Goal: Information Seeking & Learning: Check status

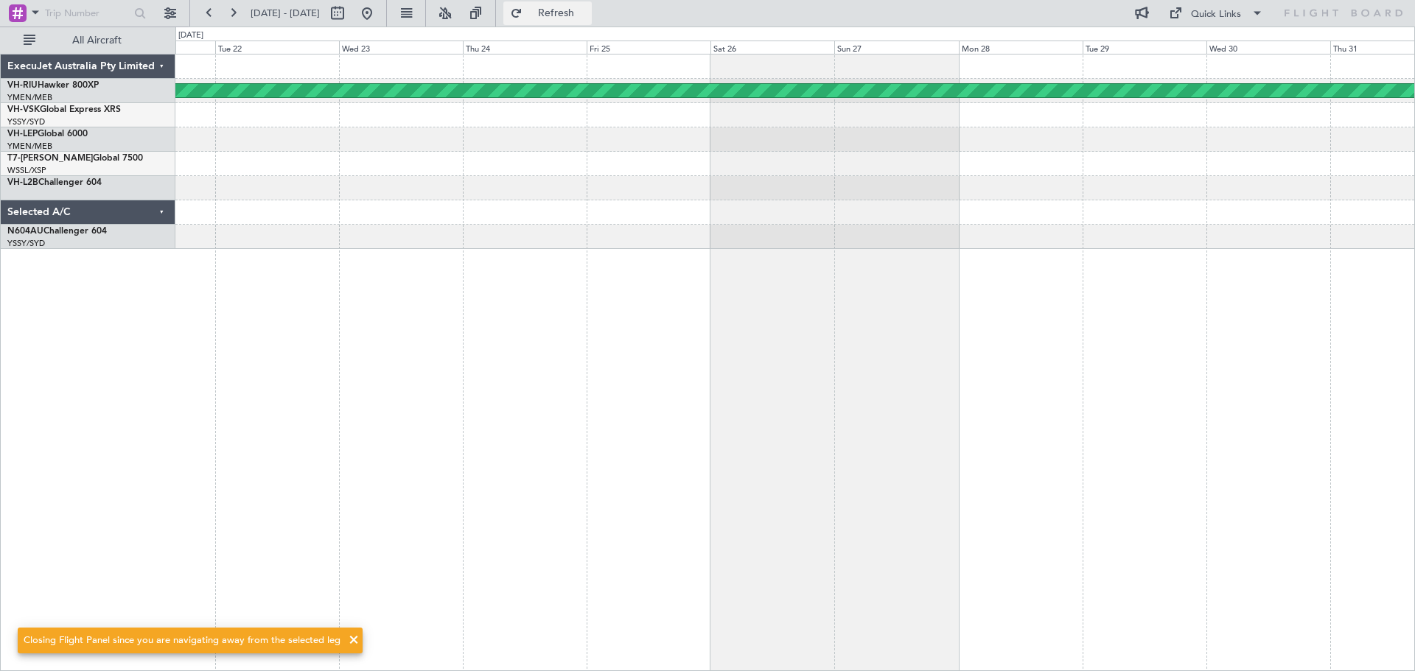
click at [554, 15] on button "Refresh" at bounding box center [547, 13] width 88 height 24
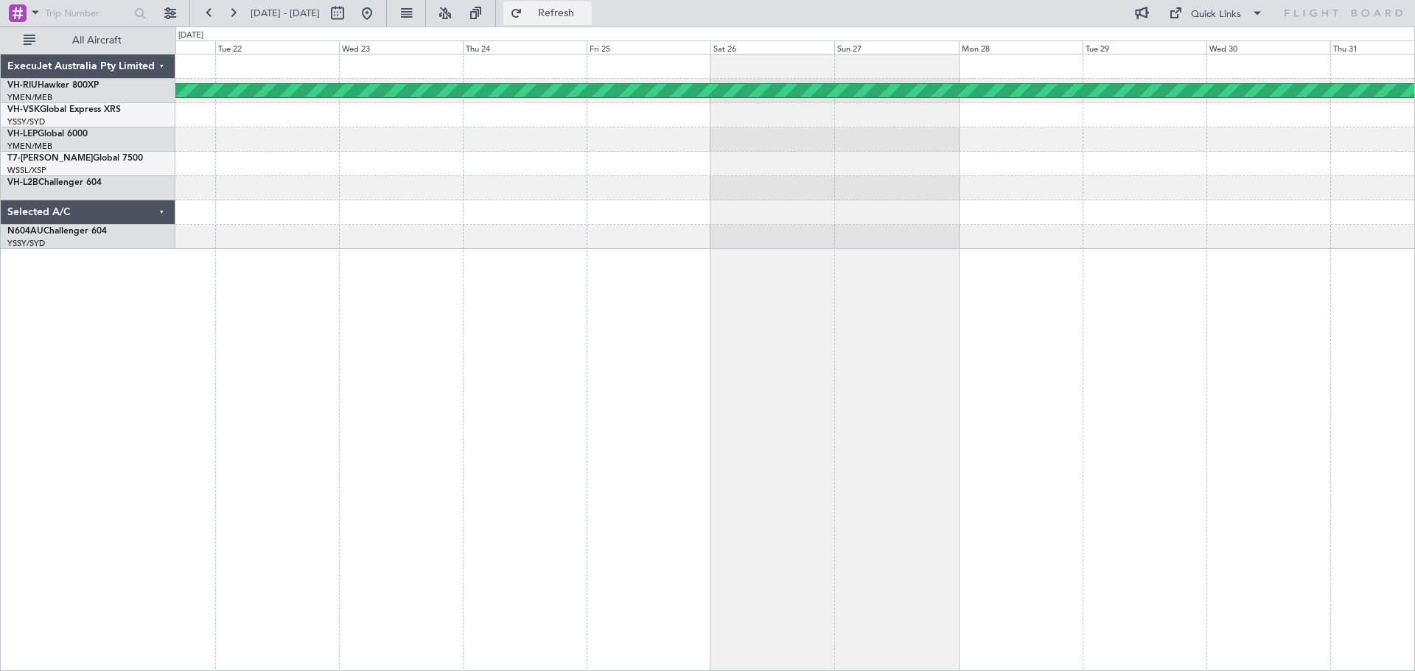
click at [587, 16] on span "Refresh" at bounding box center [556, 13] width 62 height 10
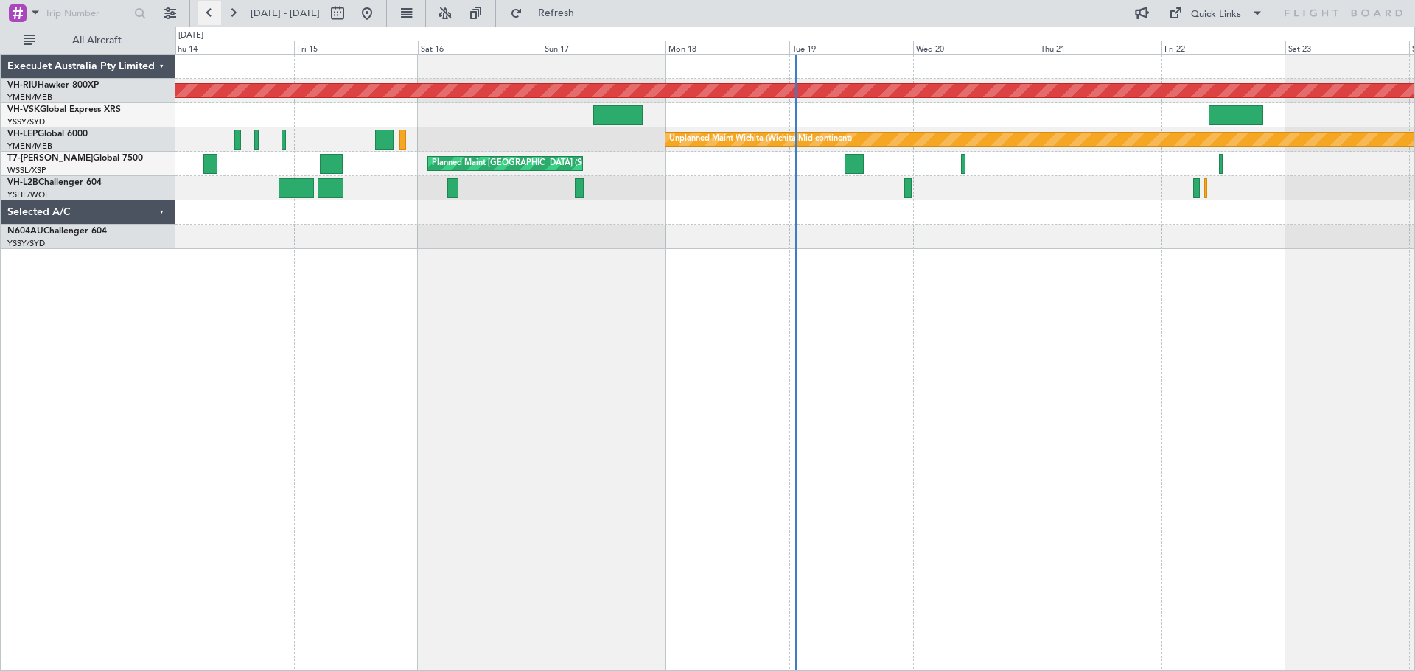
click at [205, 13] on button at bounding box center [209, 13] width 24 height 24
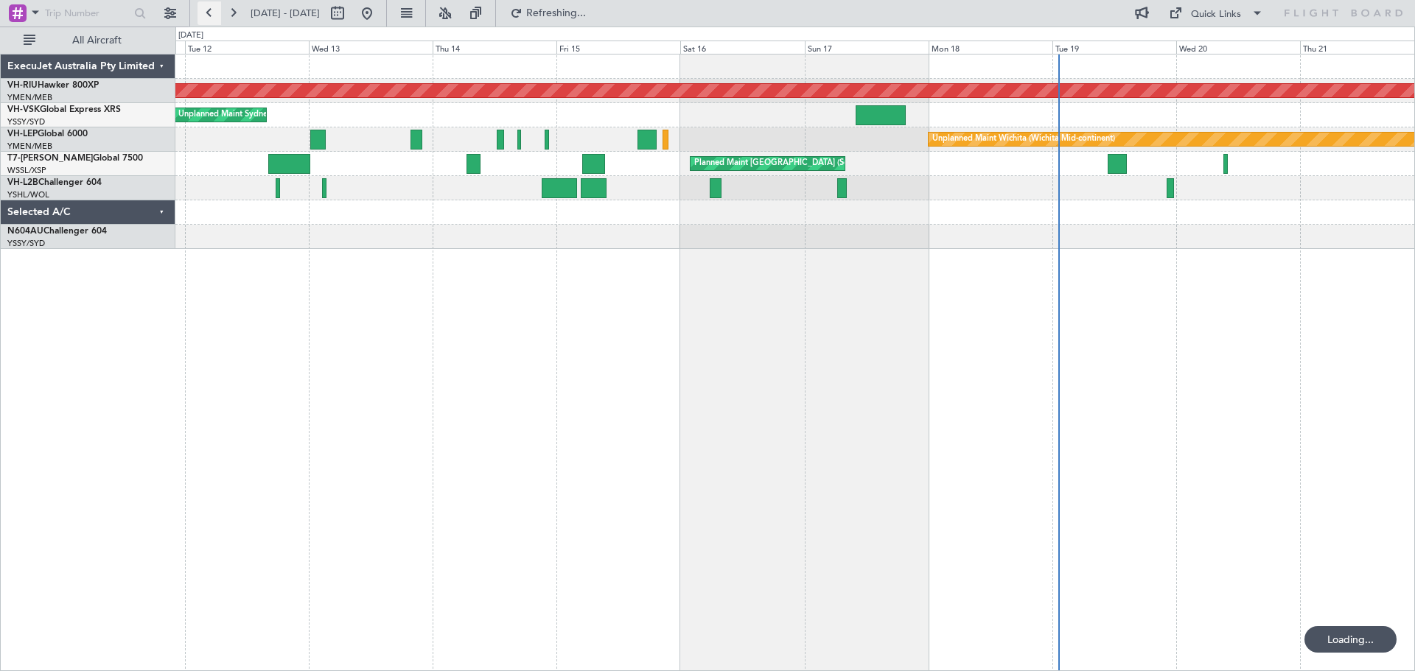
click at [205, 13] on button at bounding box center [209, 13] width 24 height 24
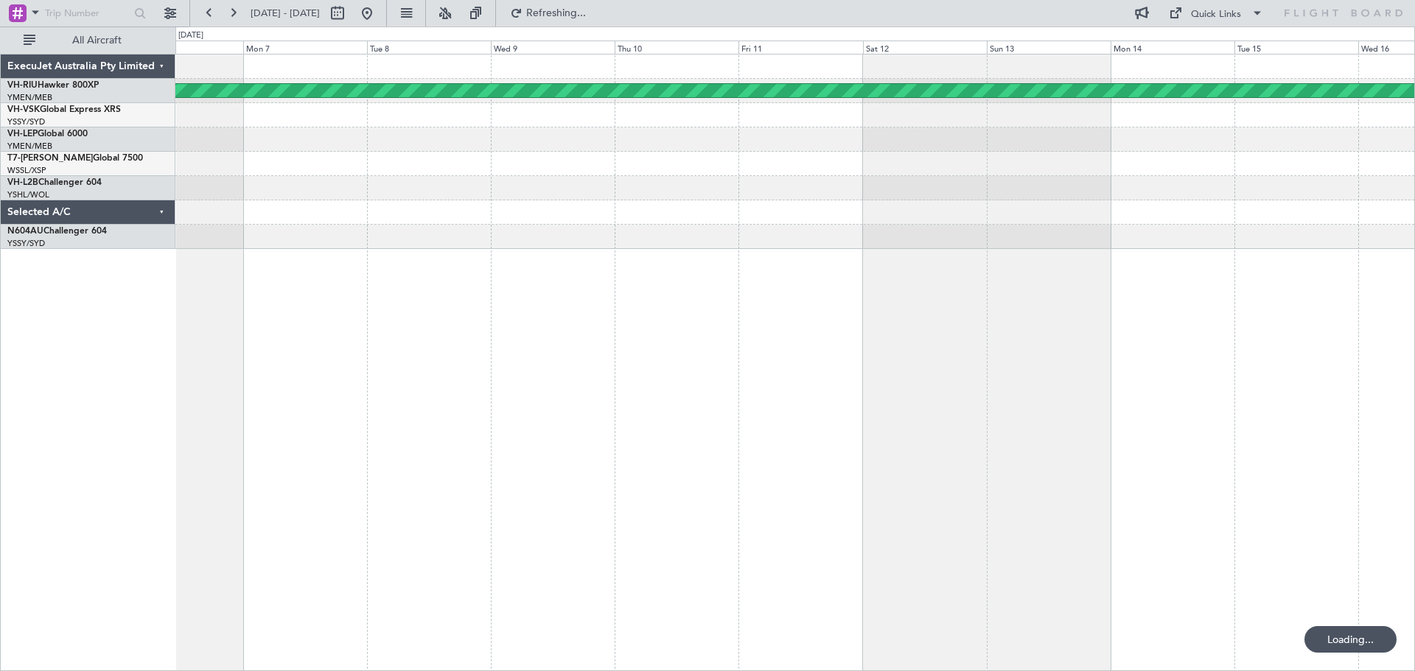
click at [348, 280] on div "Planned Maint [GEOGRAPHIC_DATA] ([GEOGRAPHIC_DATA])" at bounding box center [795, 363] width 1240 height 618
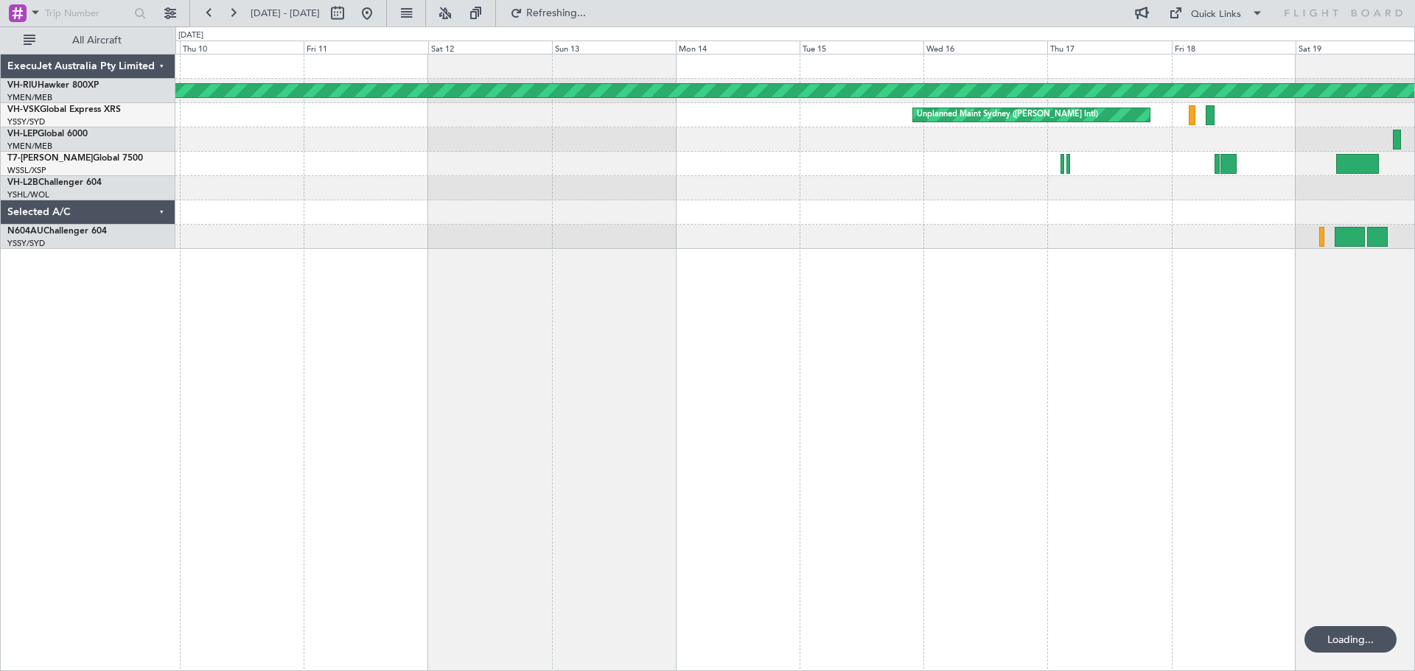
click at [518, 318] on div "Planned Maint [GEOGRAPHIC_DATA] ([GEOGRAPHIC_DATA]) Unplanned Maint Sydney ([PE…" at bounding box center [795, 363] width 1240 height 618
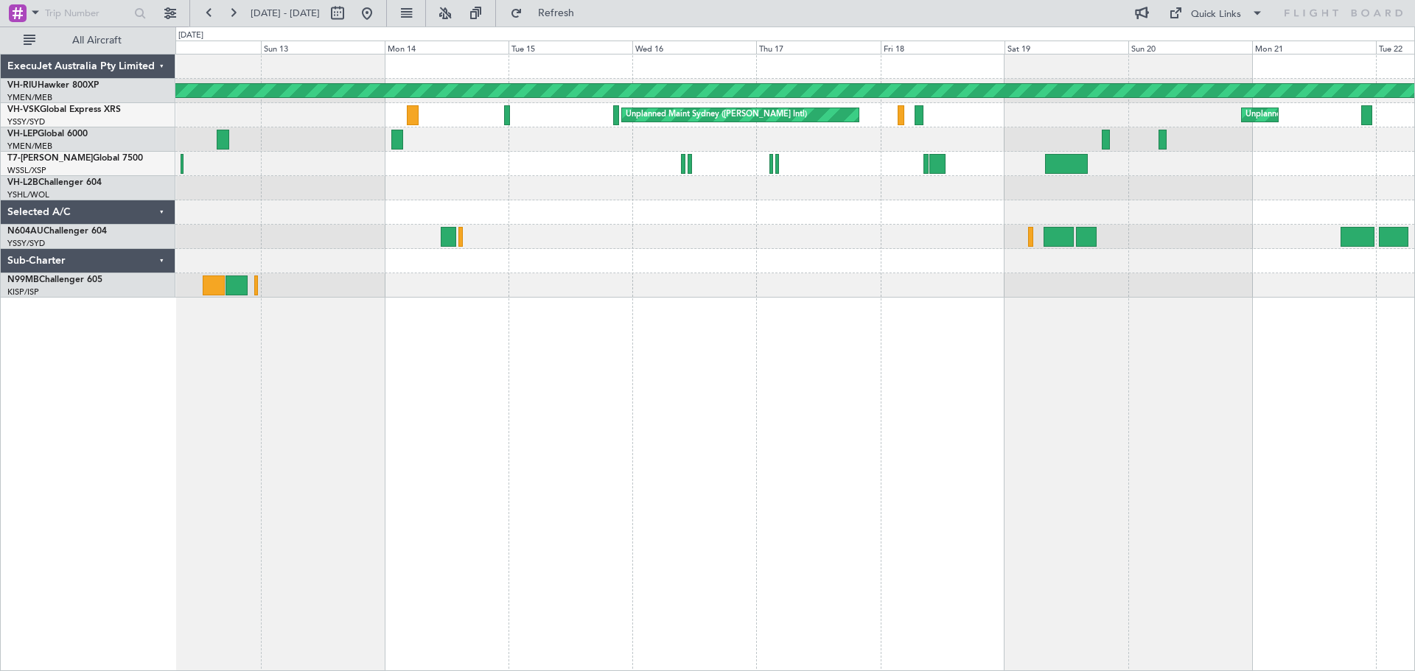
click at [478, 293] on div "Planned Maint [GEOGRAPHIC_DATA] ([GEOGRAPHIC_DATA]) Unplanned Maint Sydney ([PE…" at bounding box center [795, 363] width 1240 height 618
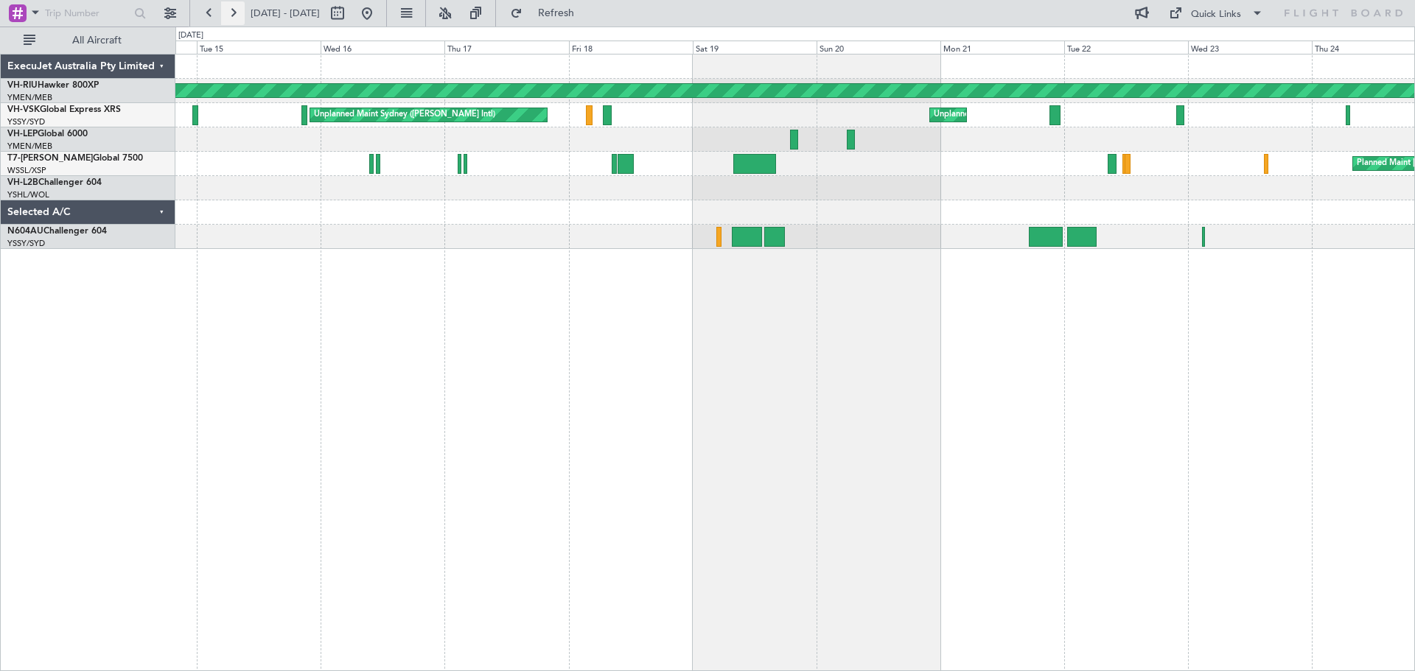
click at [240, 12] on button at bounding box center [233, 13] width 24 height 24
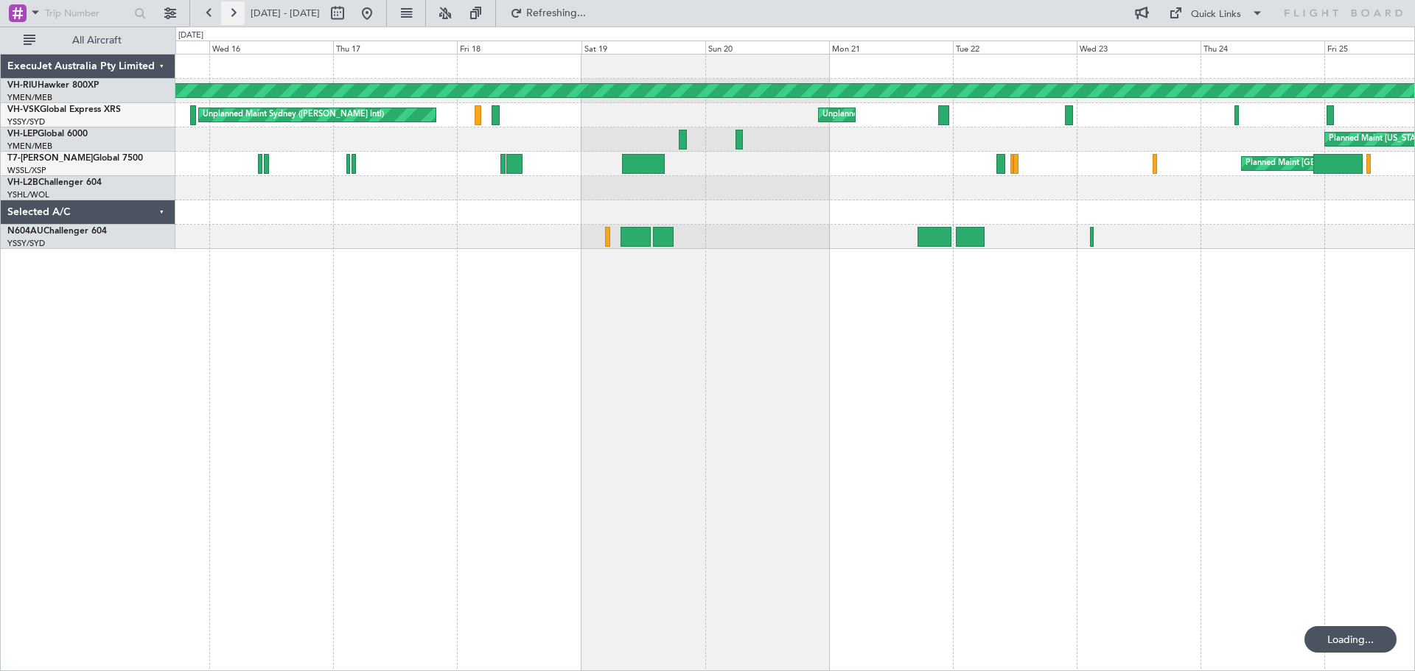
click at [240, 12] on button at bounding box center [233, 13] width 24 height 24
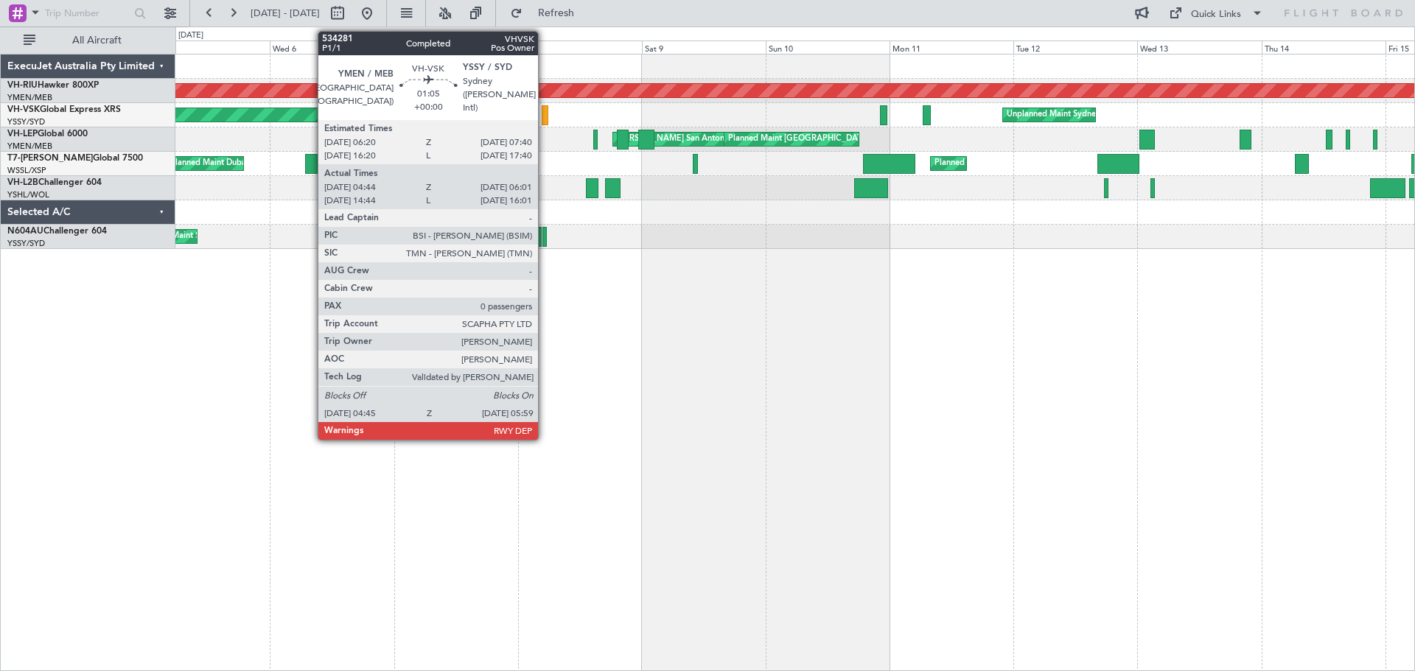
click at [545, 112] on div at bounding box center [545, 115] width 7 height 20
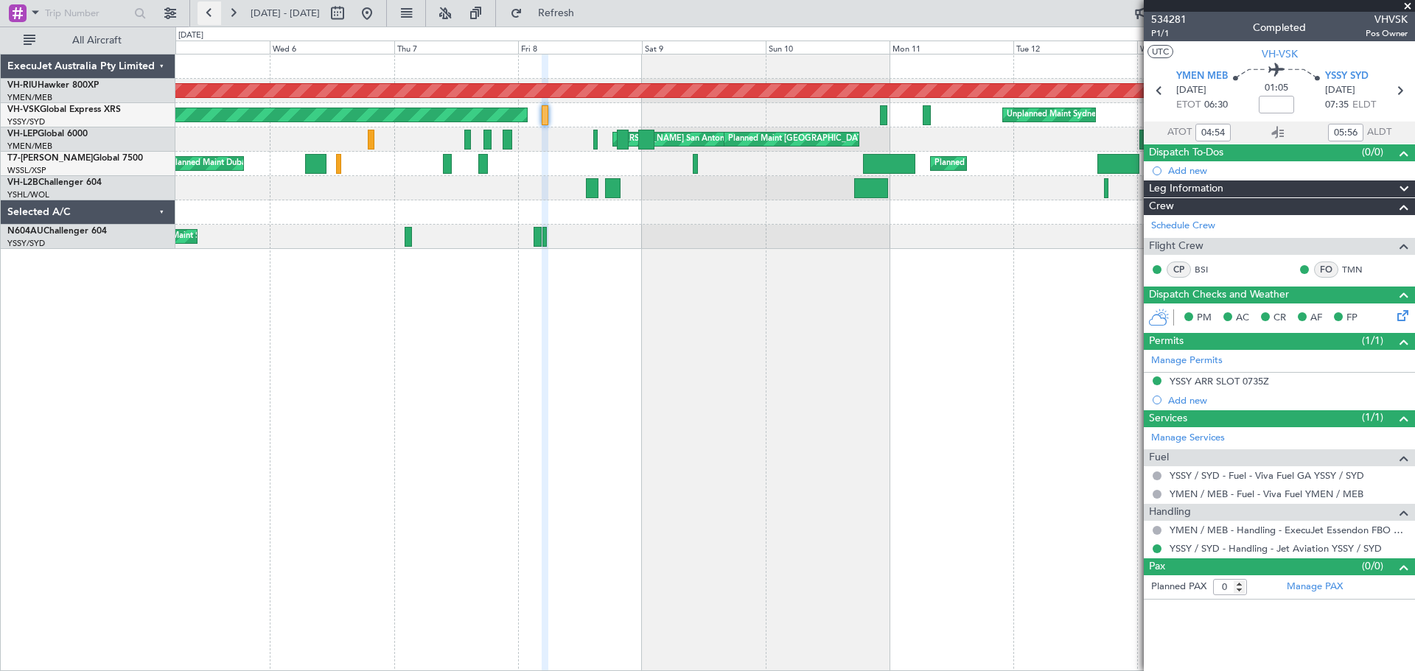
click at [204, 10] on button at bounding box center [209, 13] width 24 height 24
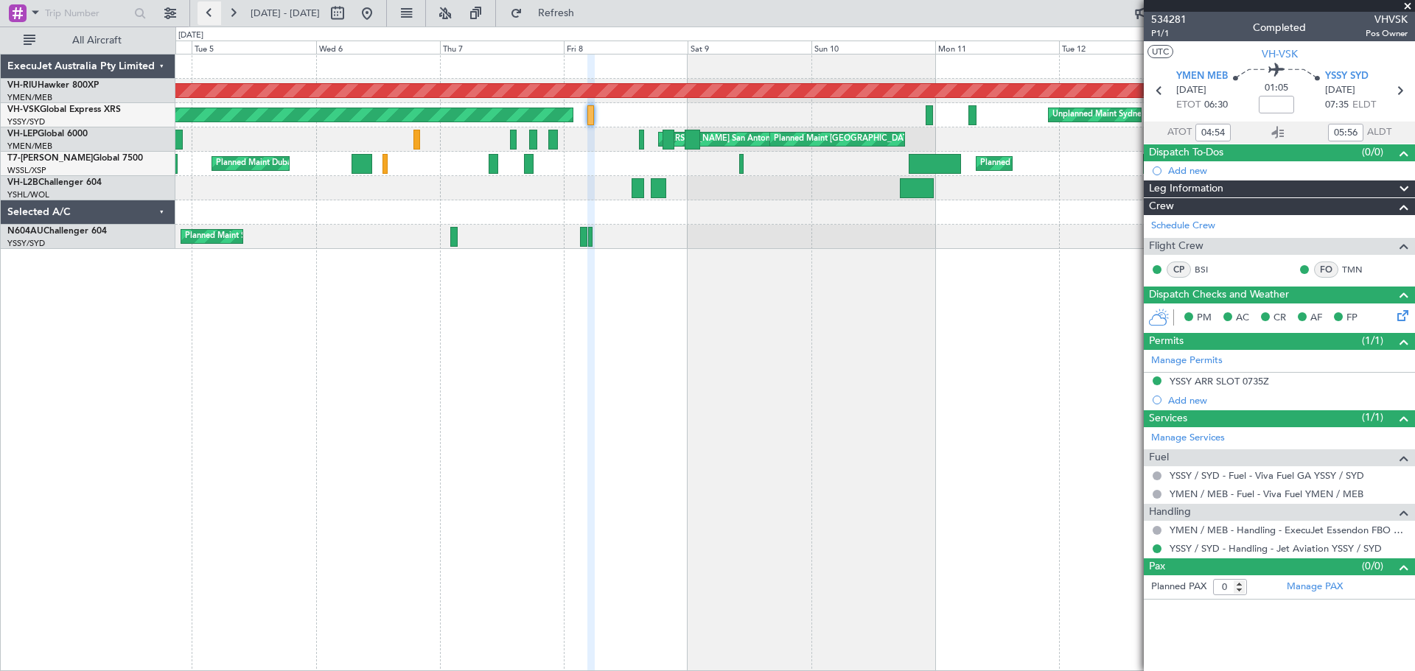
click at [204, 10] on button at bounding box center [209, 13] width 24 height 24
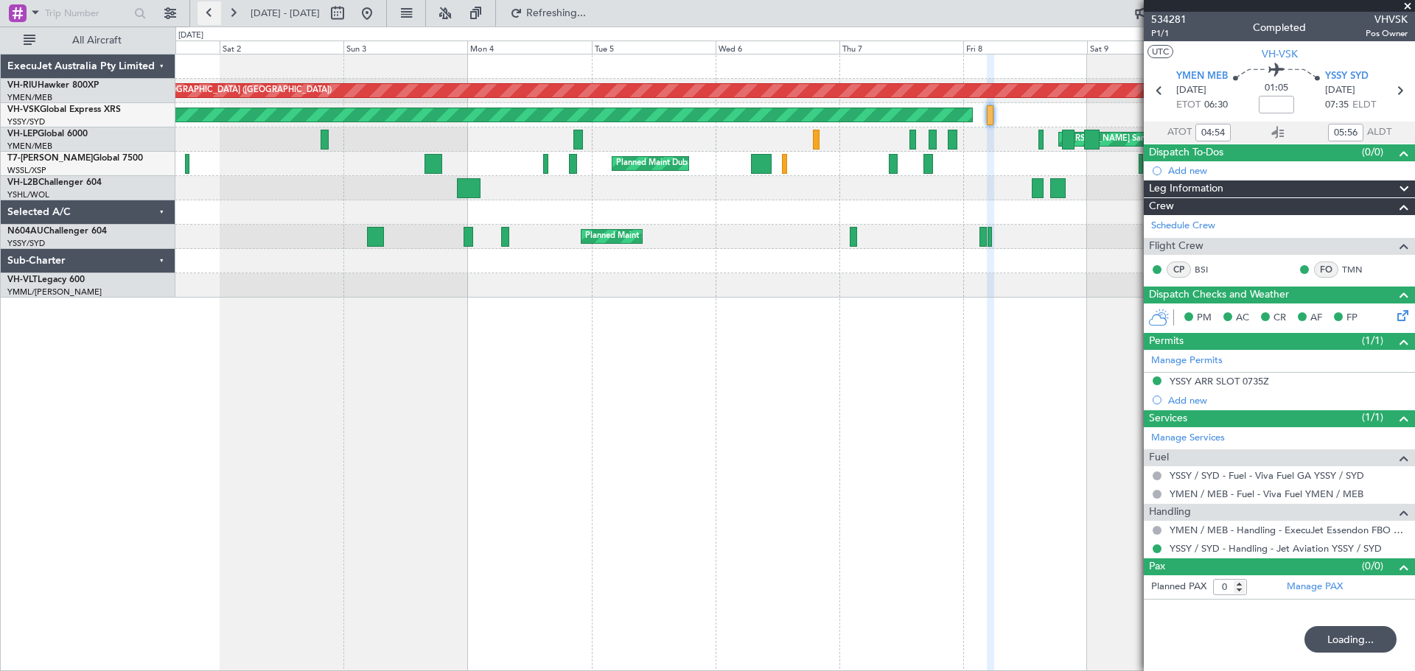
click at [204, 10] on button at bounding box center [209, 13] width 24 height 24
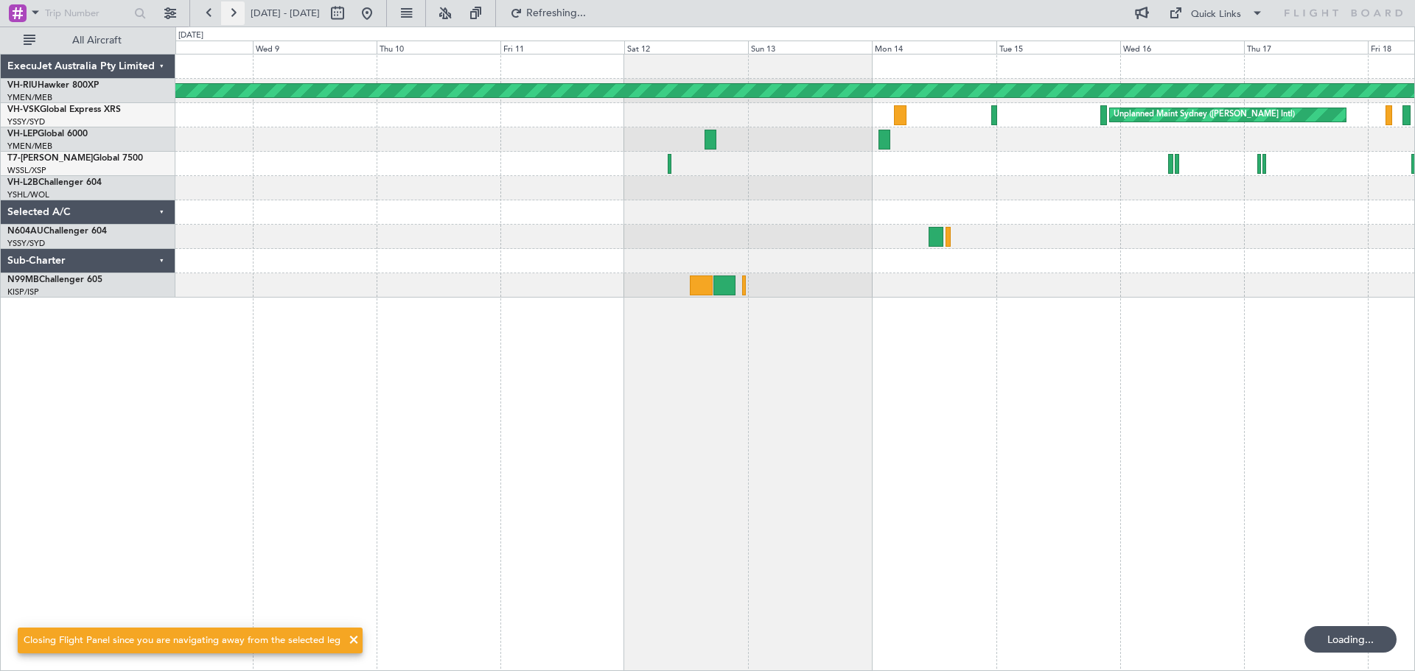
click at [233, 9] on button at bounding box center [233, 13] width 24 height 24
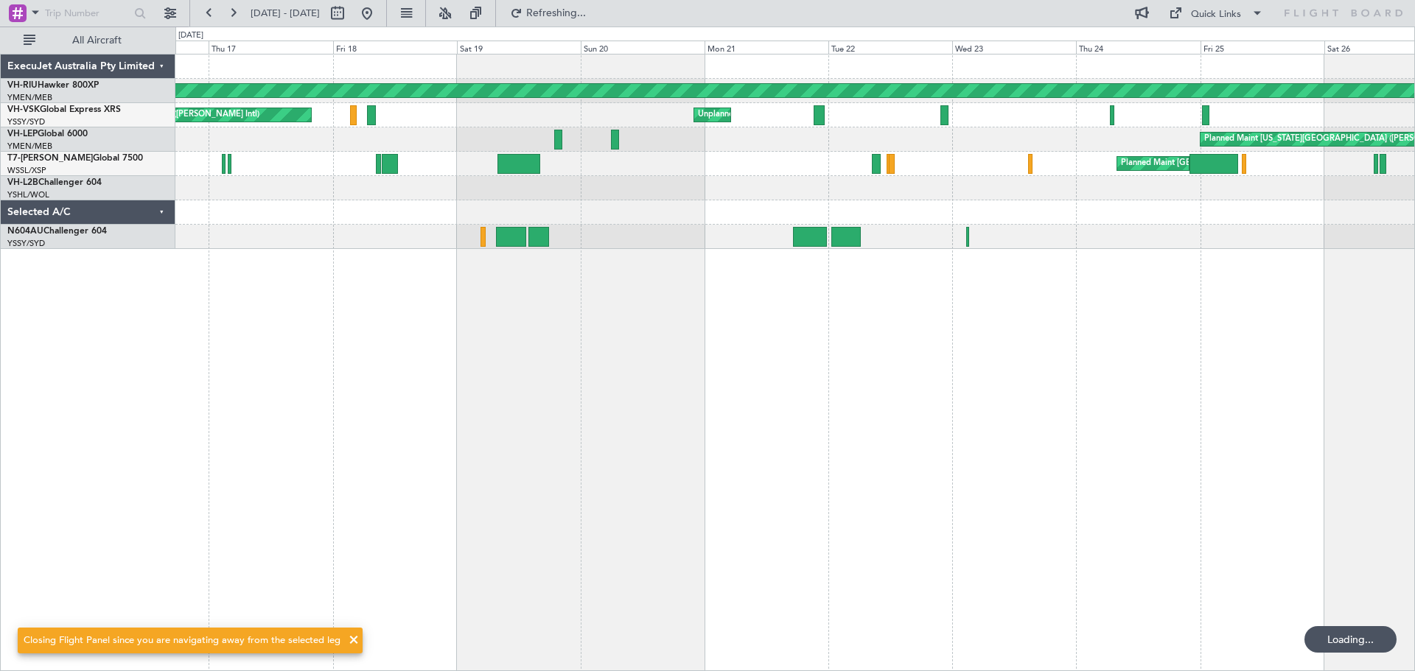
click at [421, 329] on div "Planned Maint [GEOGRAPHIC_DATA] ([GEOGRAPHIC_DATA]) Unplanned Maint Sydney ([PE…" at bounding box center [795, 363] width 1240 height 618
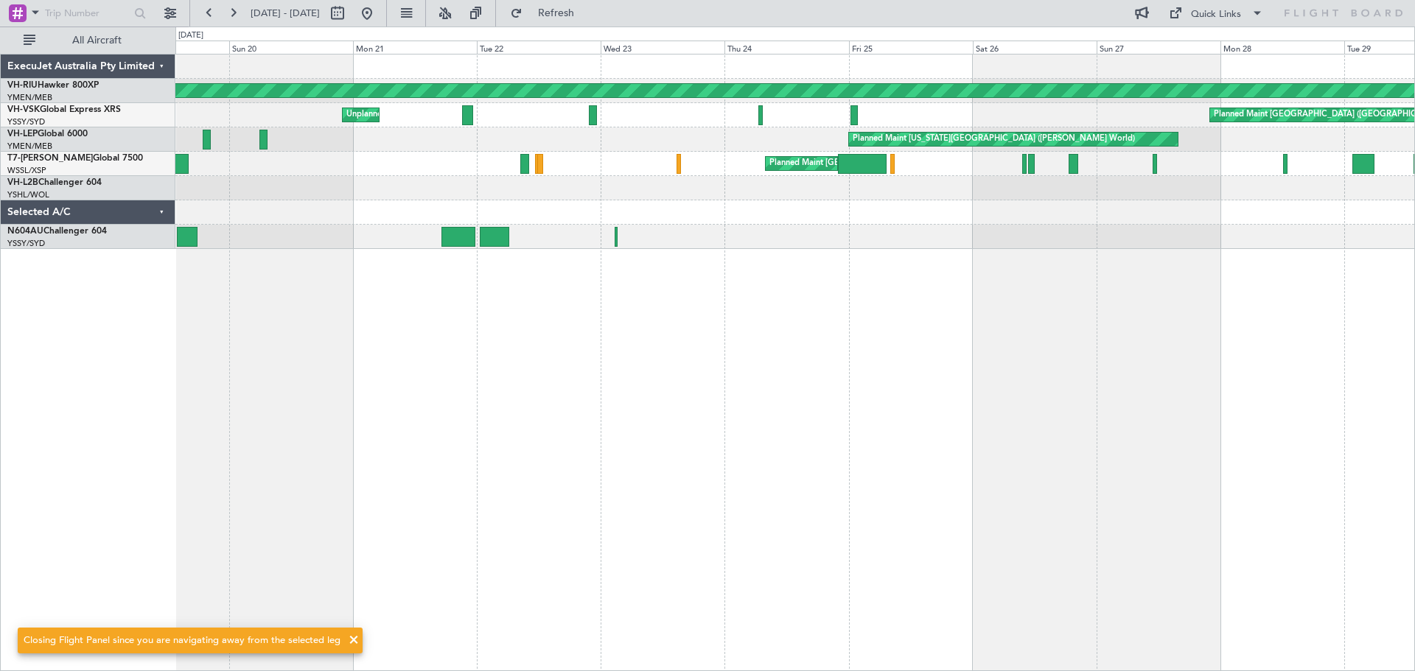
click at [503, 352] on div "Planned Maint [GEOGRAPHIC_DATA] ([GEOGRAPHIC_DATA]) Planned Maint [GEOGRAPHIC_D…" at bounding box center [795, 363] width 1240 height 618
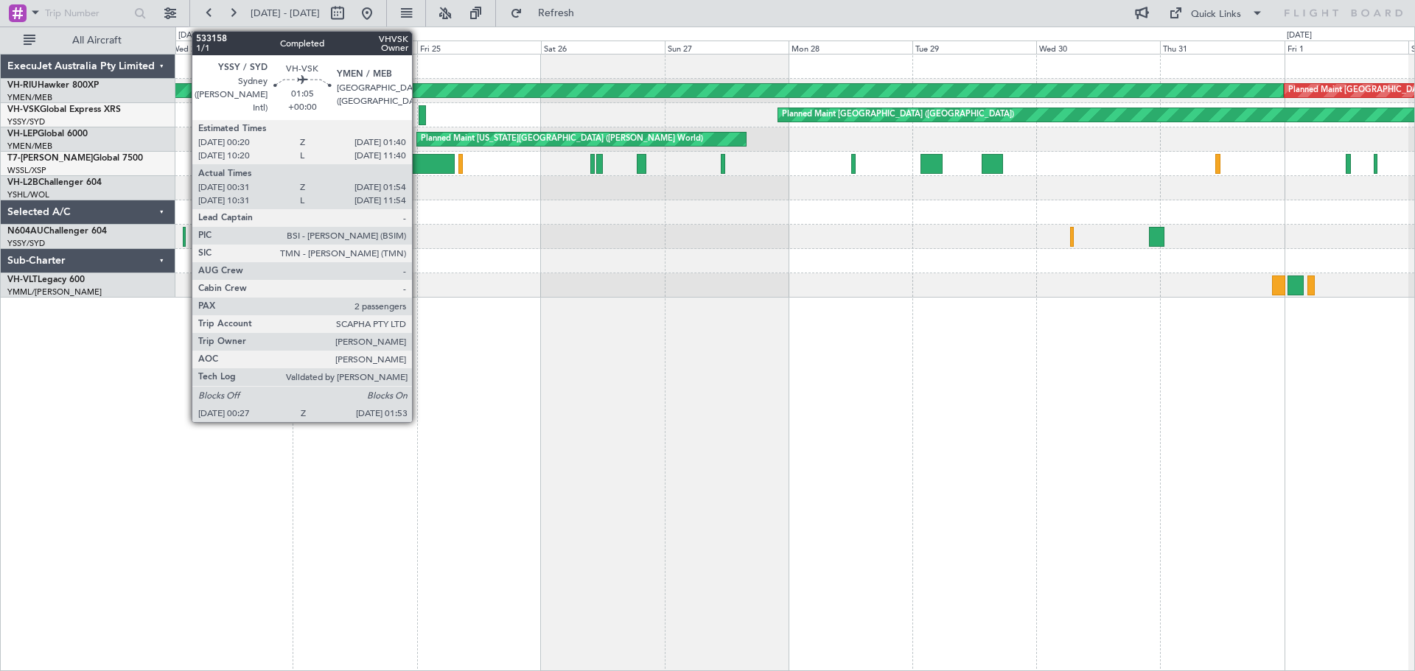
click at [419, 111] on div at bounding box center [423, 115] width 8 height 20
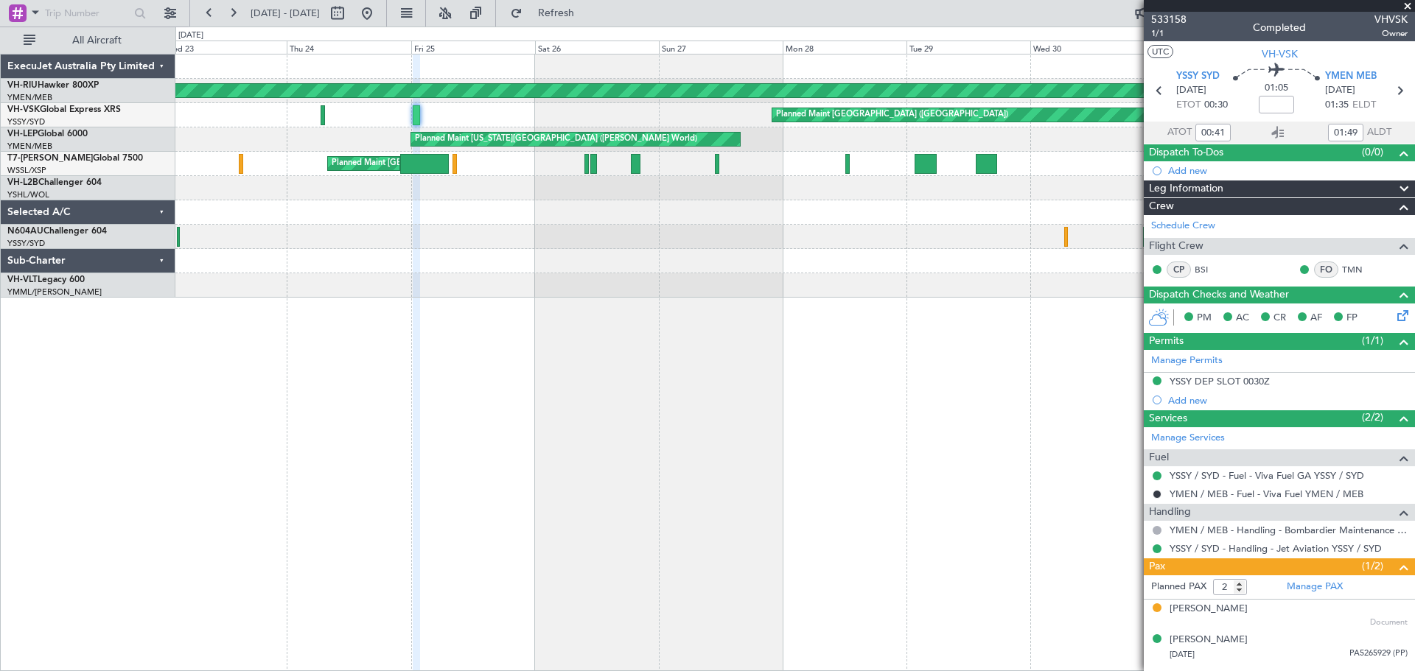
click at [741, 389] on div "Planned Maint [GEOGRAPHIC_DATA] ([GEOGRAPHIC_DATA]) Planned Maint [GEOGRAPHIC_D…" at bounding box center [795, 363] width 1240 height 618
click at [232, 13] on button at bounding box center [233, 13] width 24 height 24
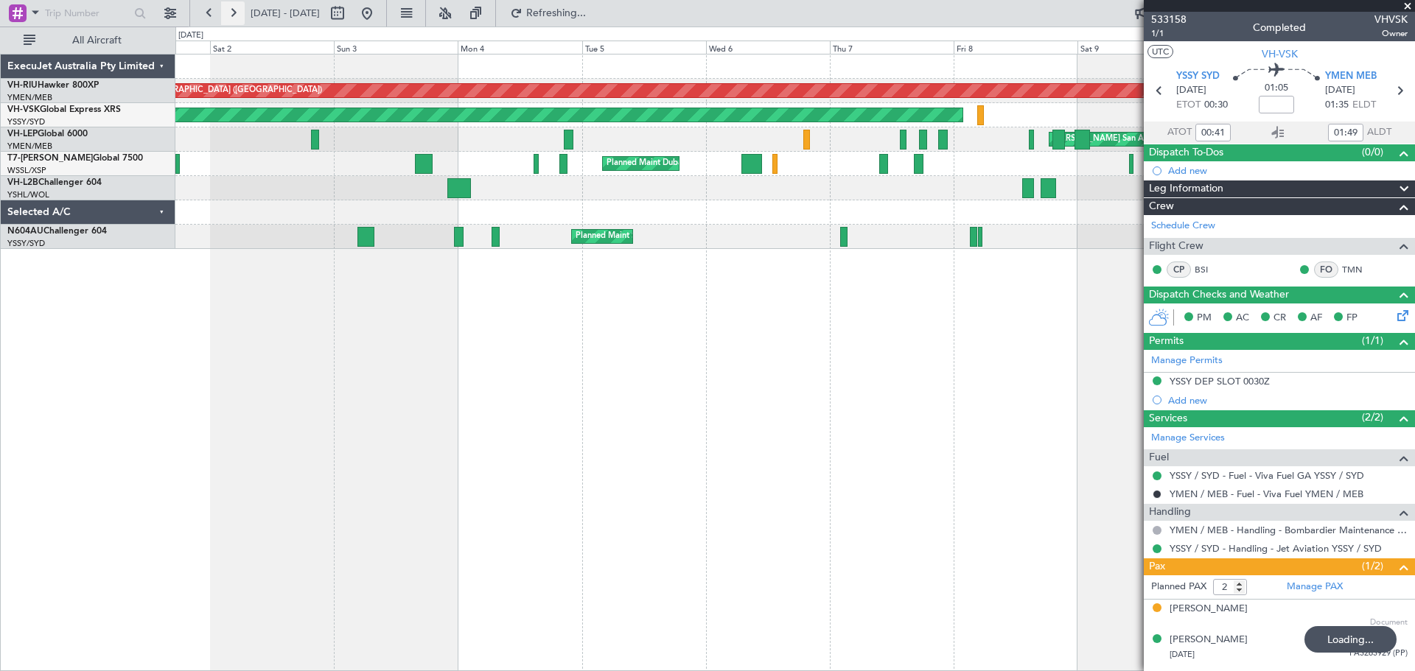
click at [232, 13] on button at bounding box center [233, 13] width 24 height 24
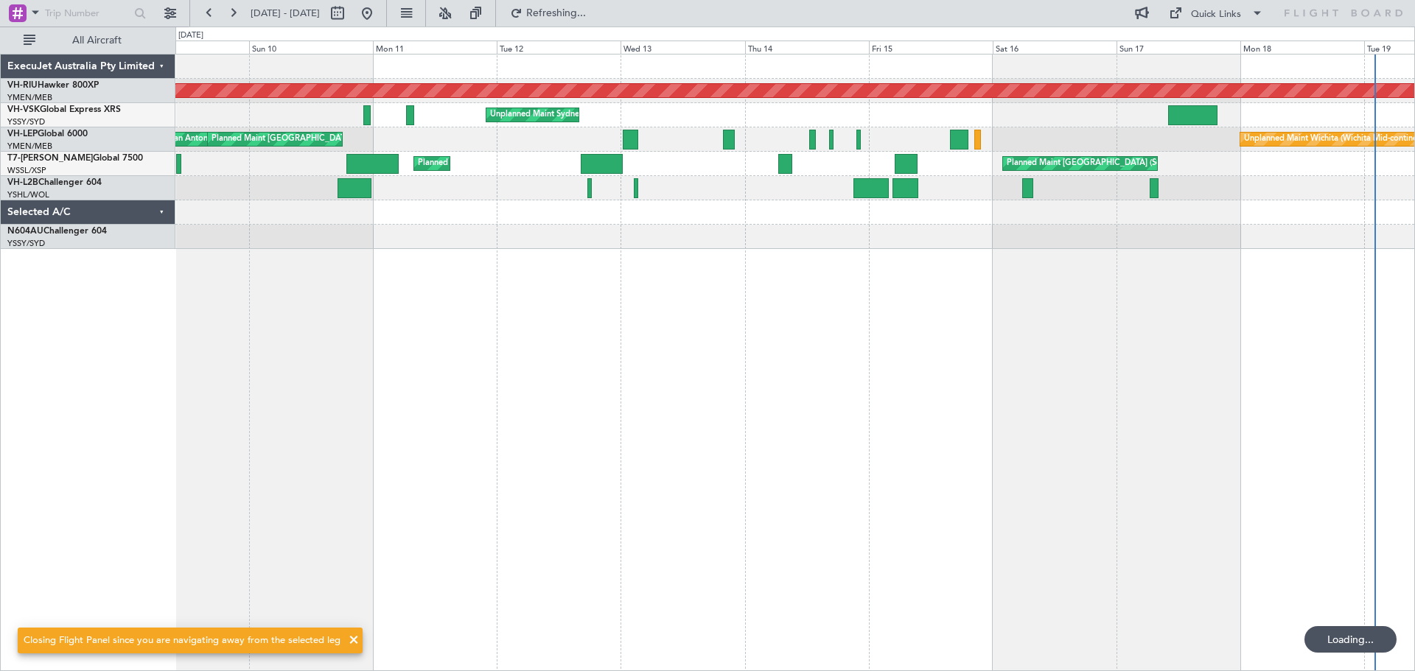
click at [694, 199] on div at bounding box center [794, 188] width 1239 height 24
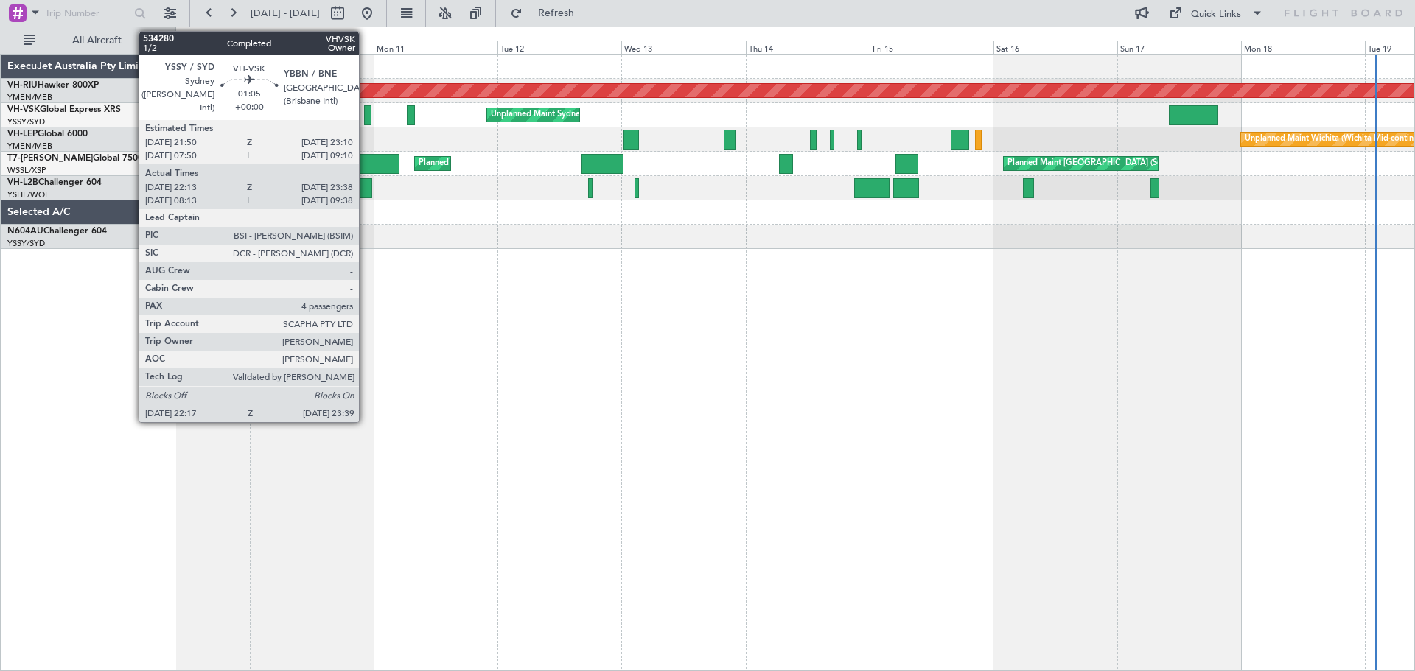
click at [366, 117] on div at bounding box center [367, 115] width 7 height 20
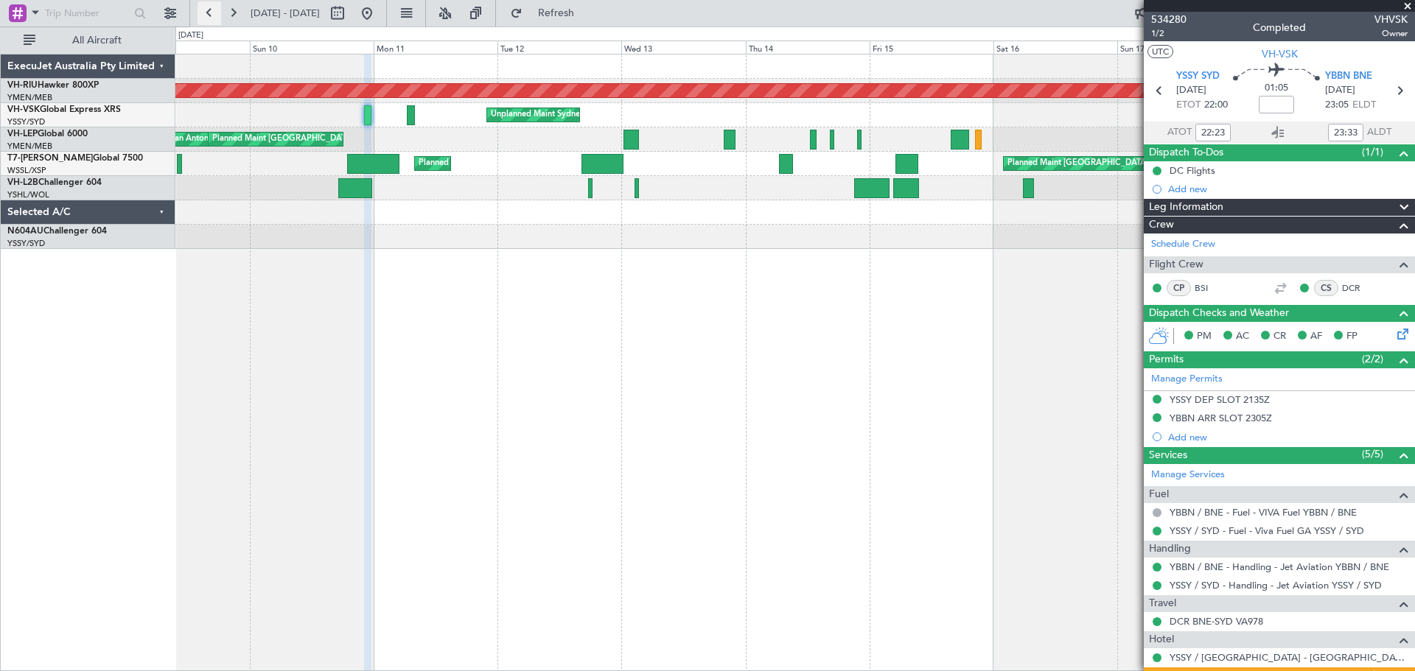
click at [212, 15] on button at bounding box center [209, 13] width 24 height 24
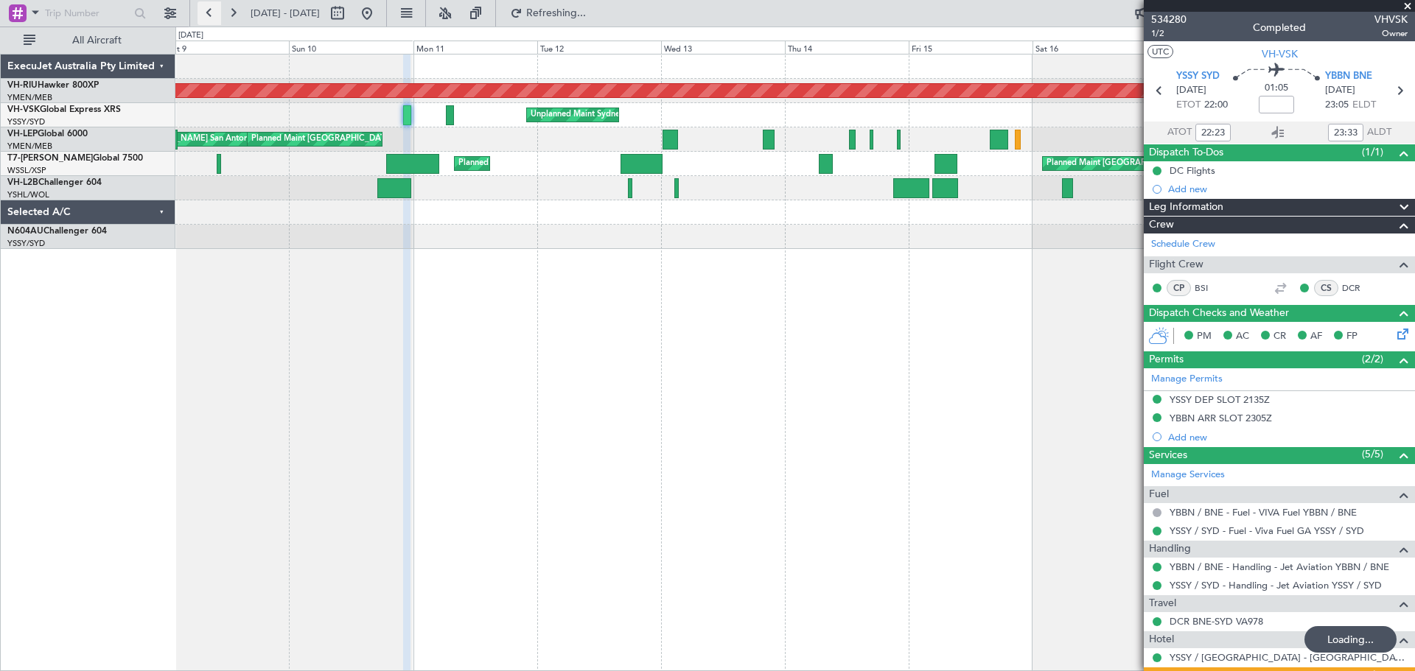
click at [212, 15] on button at bounding box center [209, 13] width 24 height 24
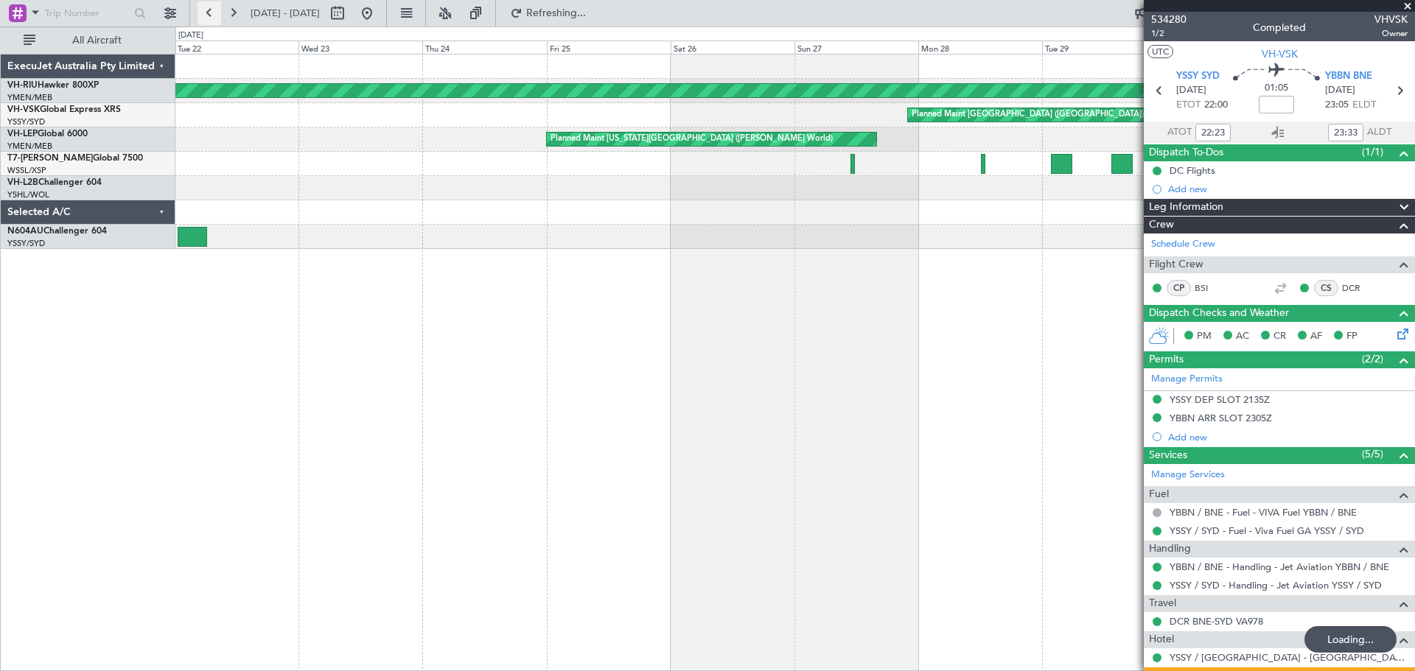
click at [212, 15] on button at bounding box center [209, 13] width 24 height 24
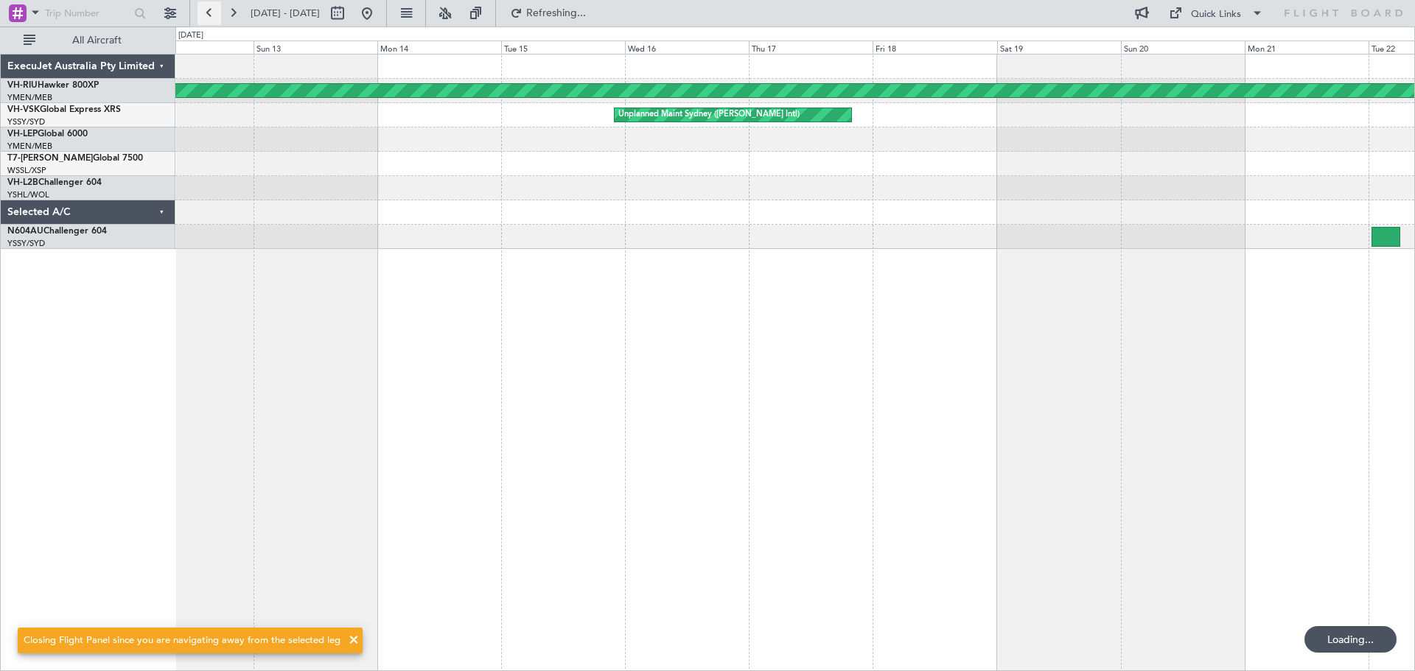
click at [212, 15] on button at bounding box center [209, 13] width 24 height 24
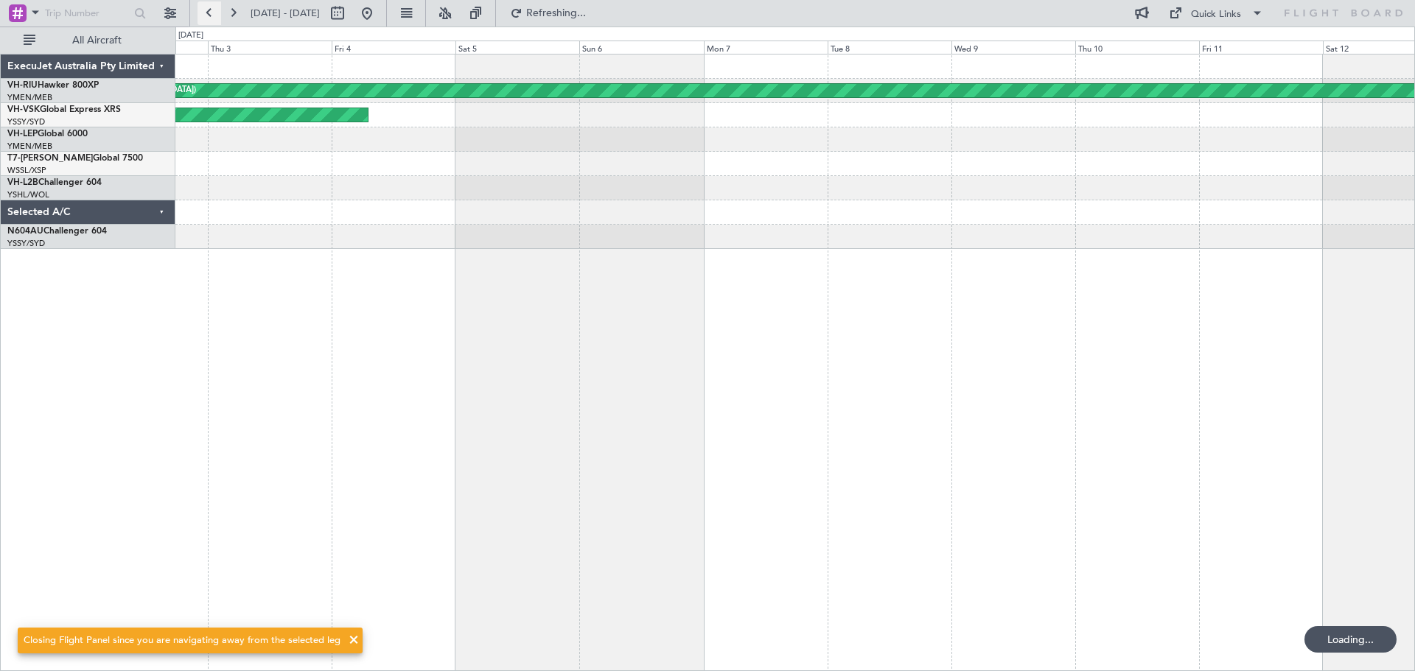
click at [212, 15] on button at bounding box center [209, 13] width 24 height 24
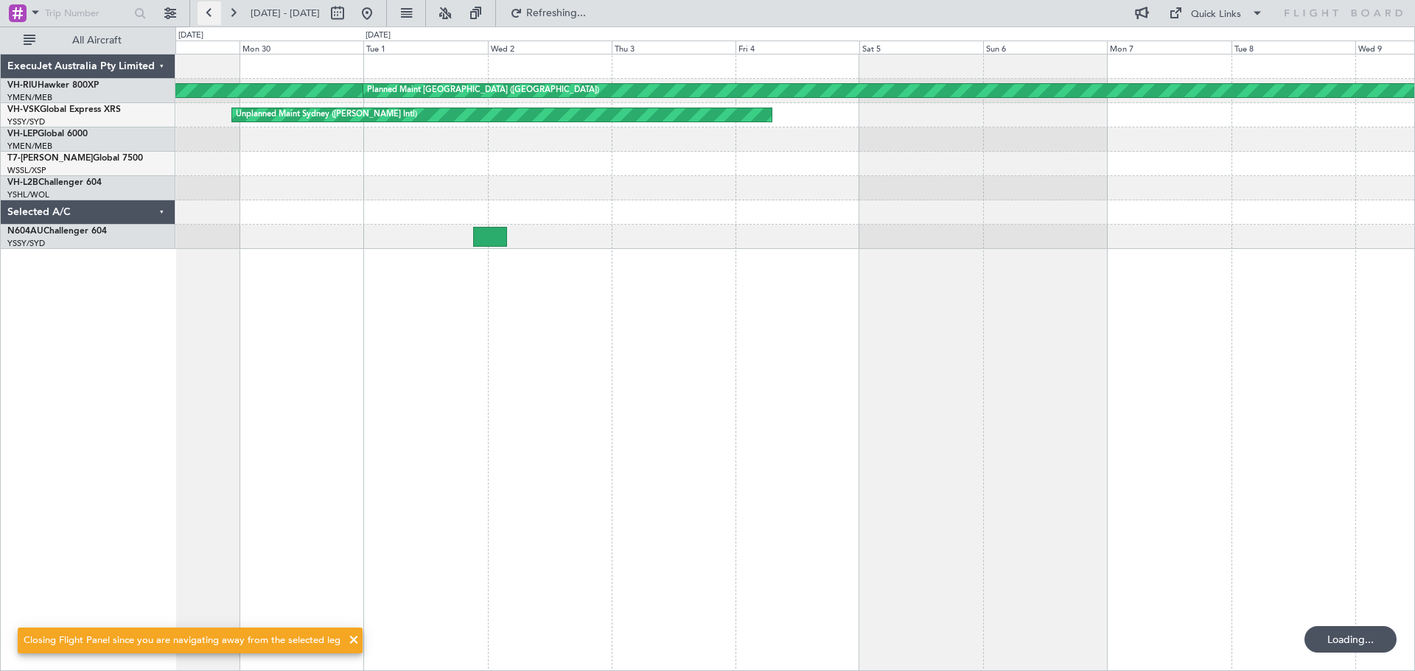
click at [212, 15] on button at bounding box center [209, 13] width 24 height 24
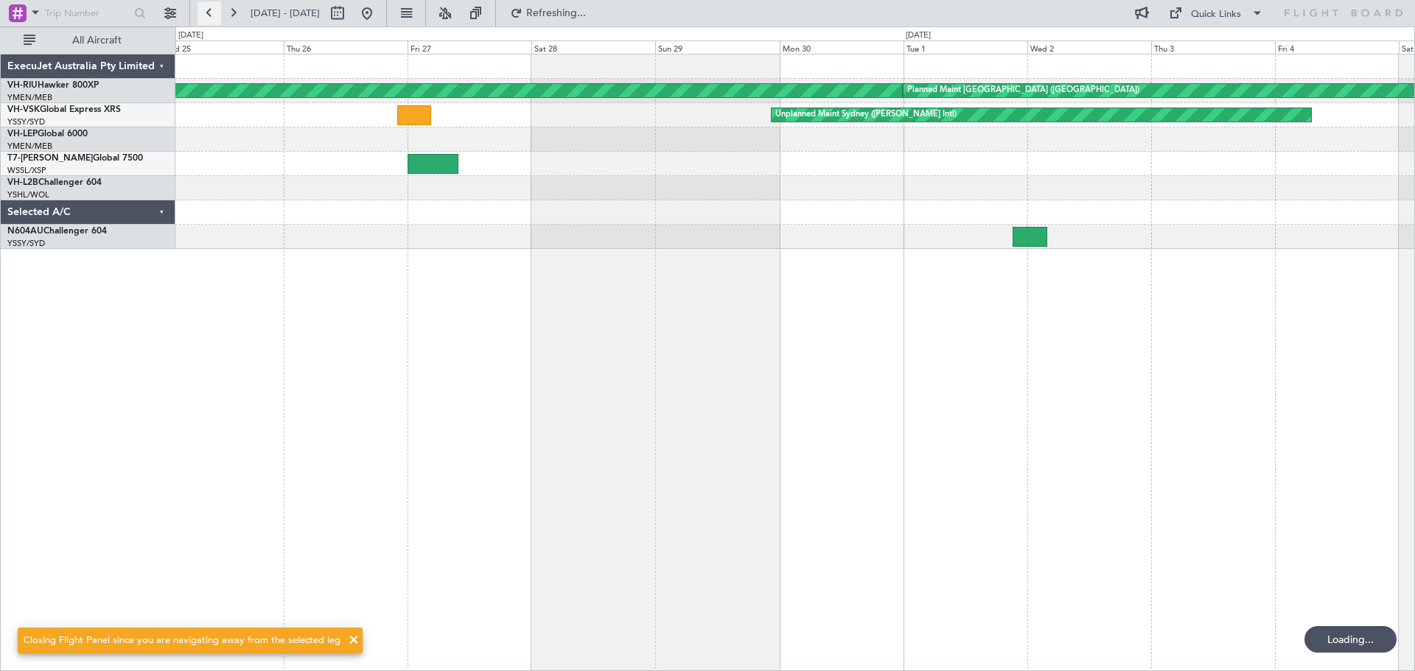
click at [212, 15] on button at bounding box center [209, 13] width 24 height 24
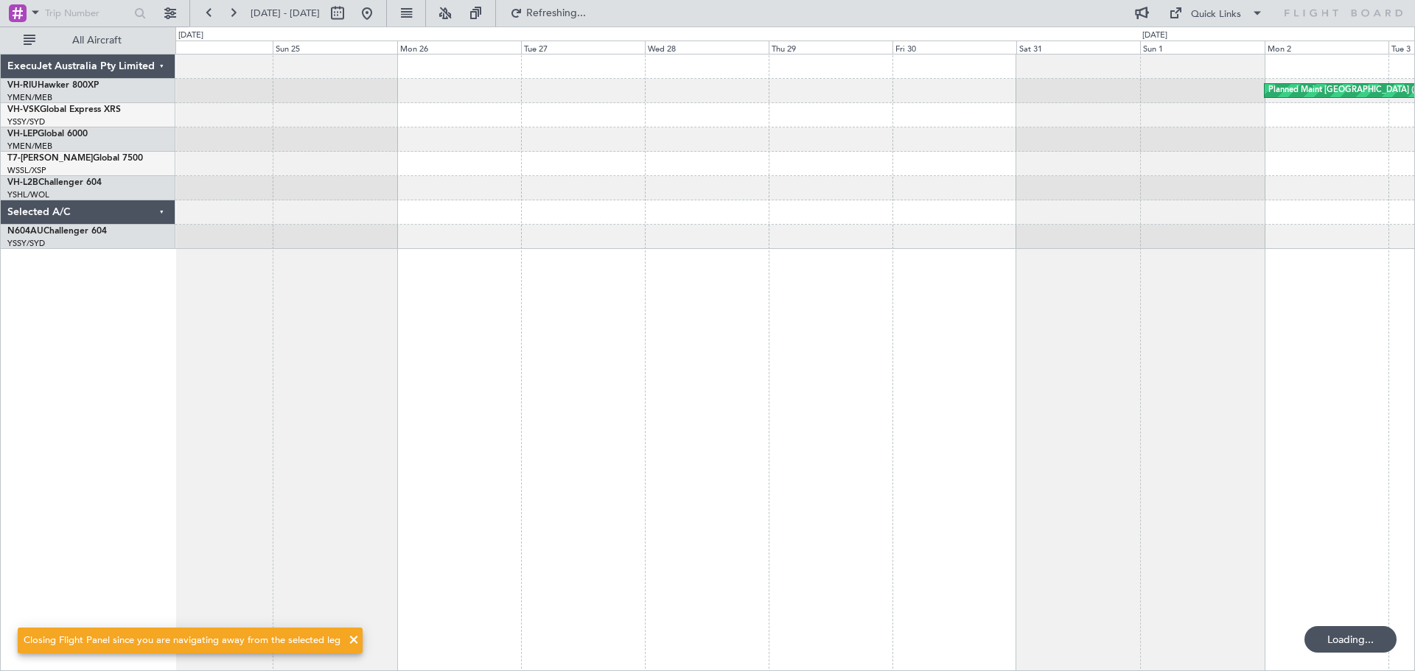
click at [385, 324] on div "Planned Maint [GEOGRAPHIC_DATA] ([GEOGRAPHIC_DATA])" at bounding box center [795, 363] width 1240 height 618
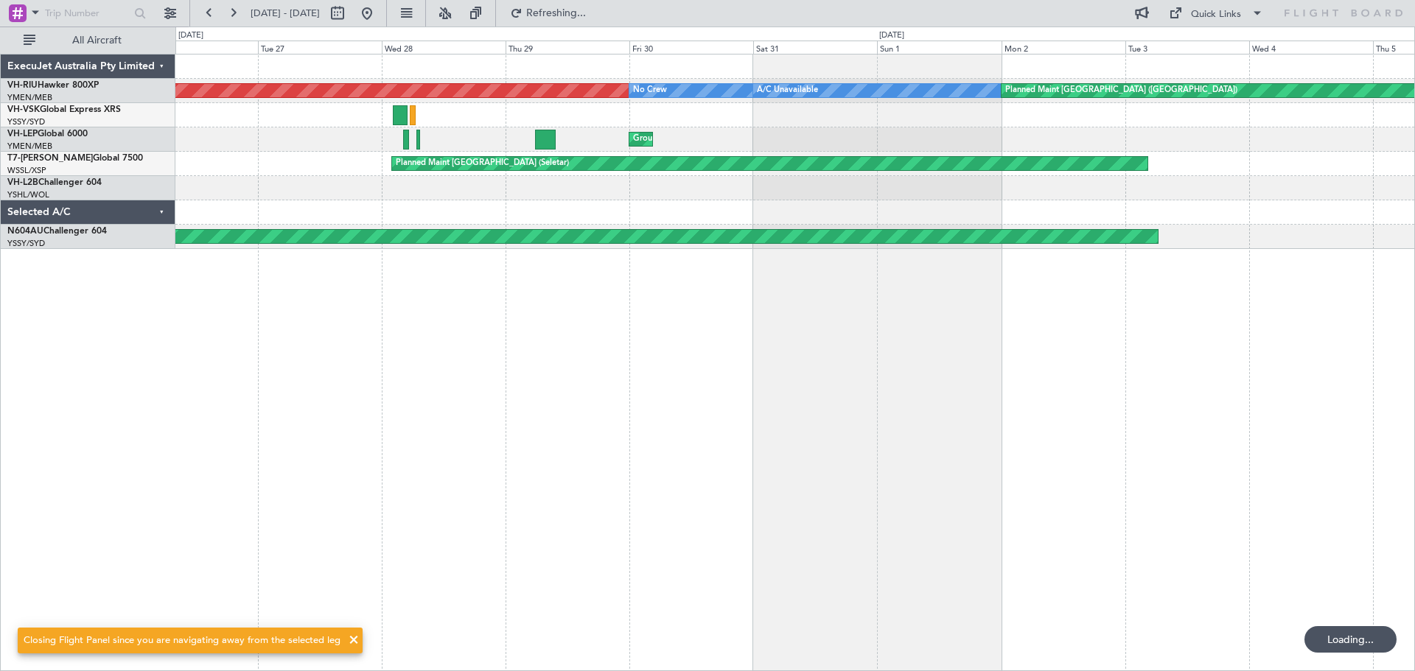
click at [489, 333] on div "Planned Maint [GEOGRAPHIC_DATA] ([GEOGRAPHIC_DATA]) Unplanned Maint [GEOGRAPHIC…" at bounding box center [795, 363] width 1240 height 618
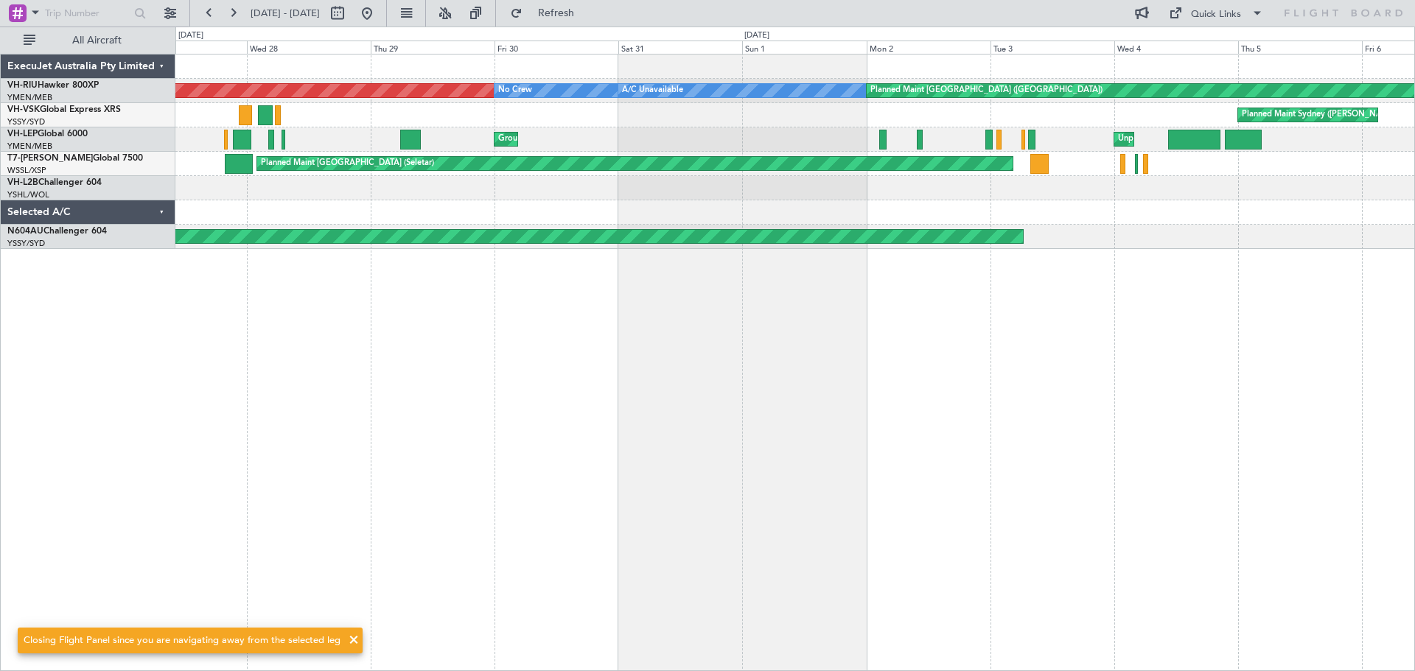
click at [465, 302] on div "Planned Maint [GEOGRAPHIC_DATA] ([GEOGRAPHIC_DATA]) Unplanned Maint [GEOGRAPHIC…" at bounding box center [795, 363] width 1240 height 618
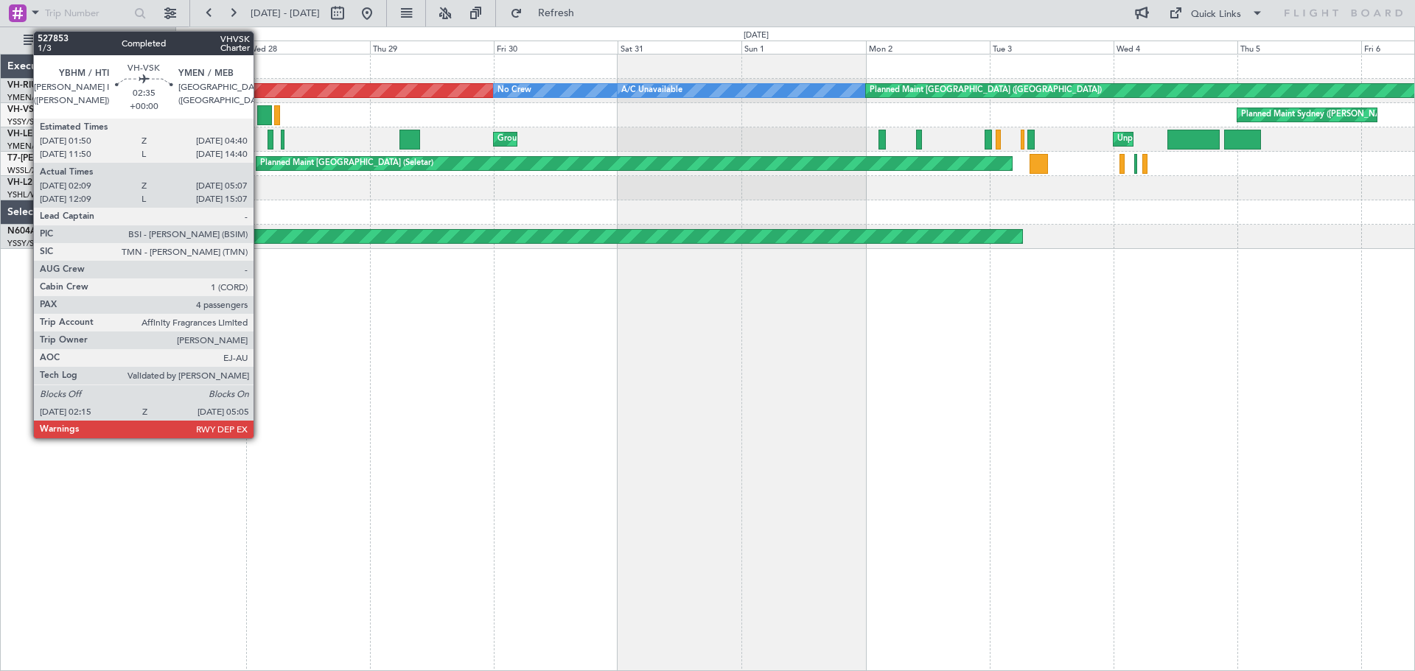
click at [260, 116] on div at bounding box center [264, 115] width 15 height 20
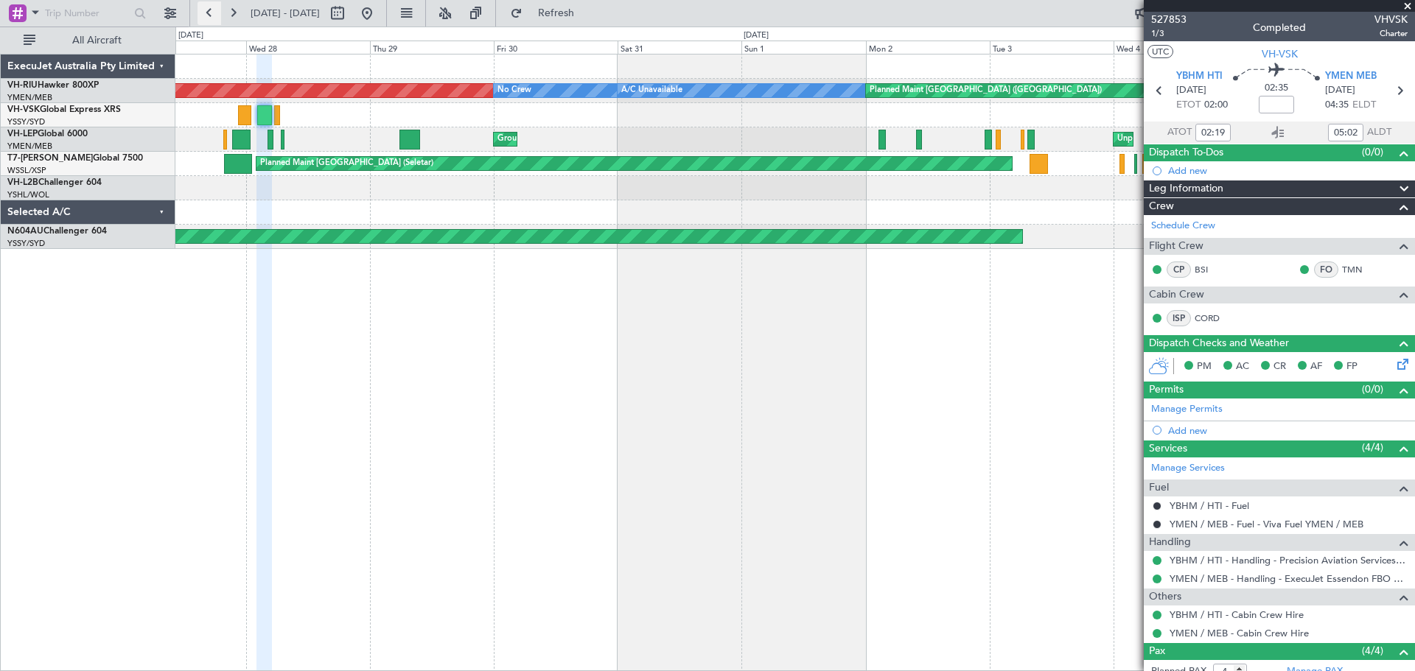
click at [209, 10] on button at bounding box center [209, 13] width 24 height 24
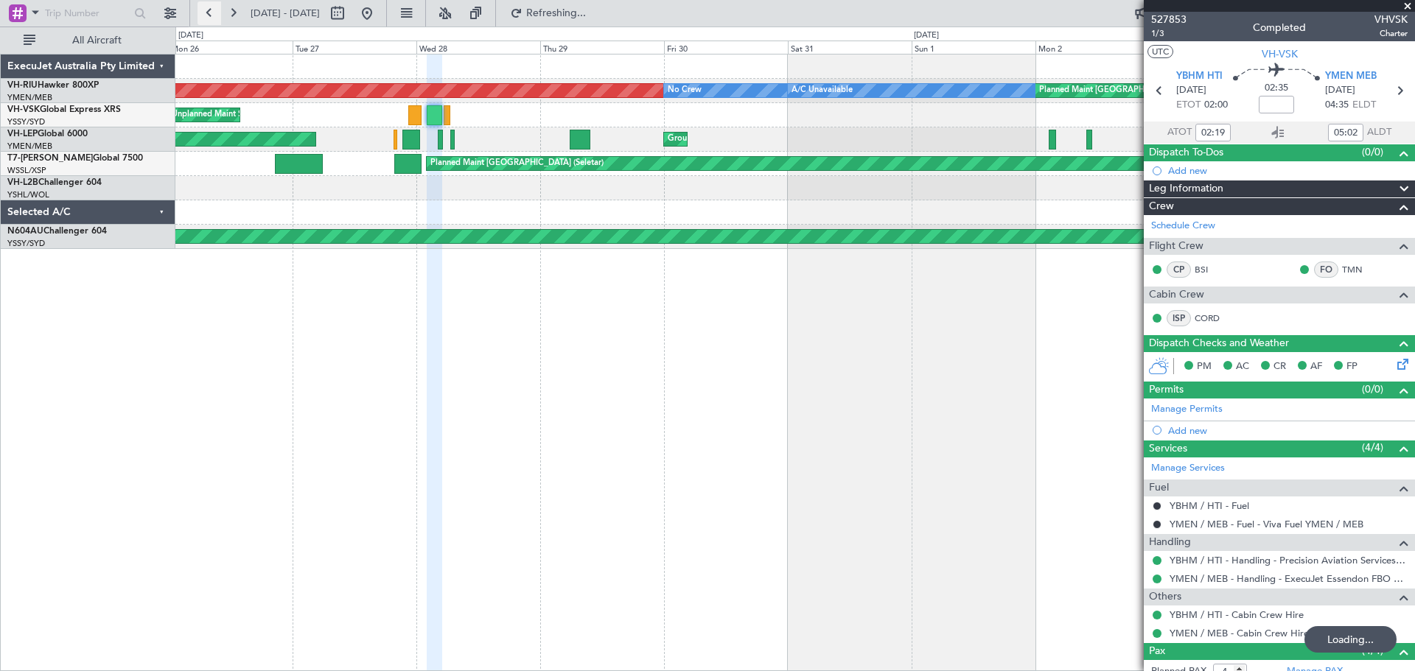
click at [209, 10] on button at bounding box center [209, 13] width 24 height 24
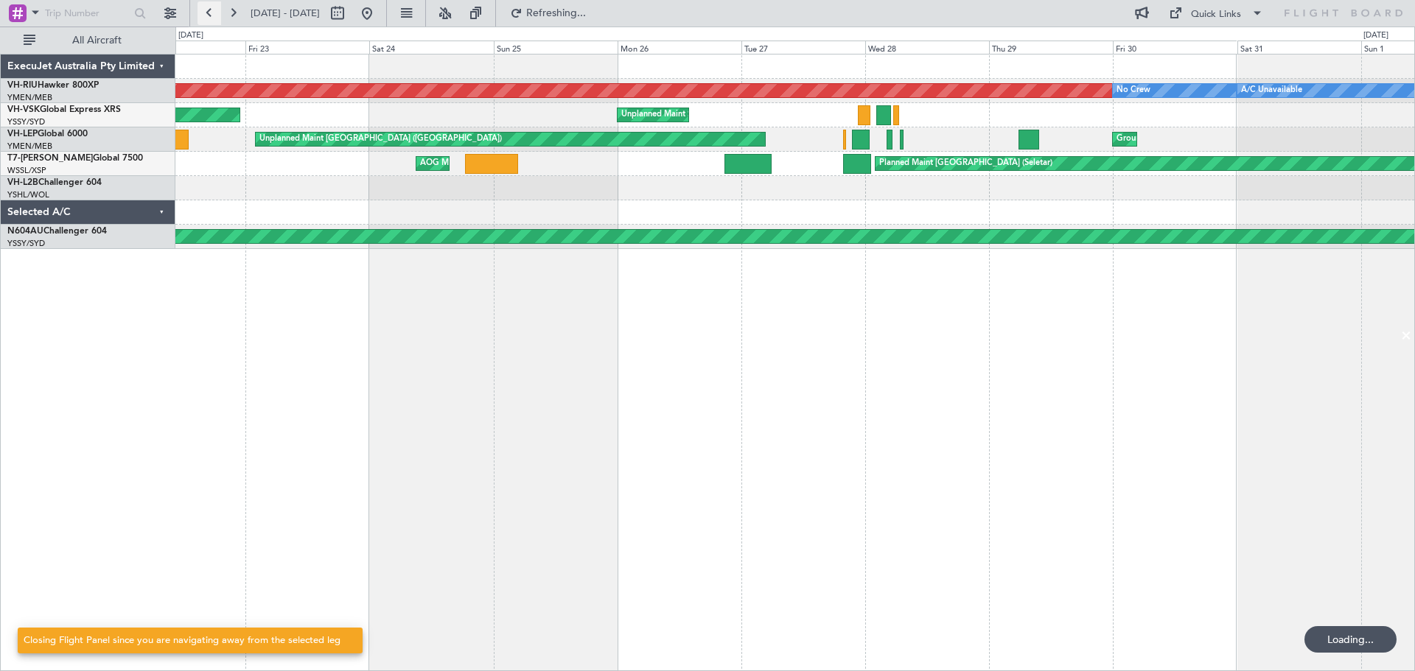
click at [209, 10] on button at bounding box center [209, 13] width 24 height 24
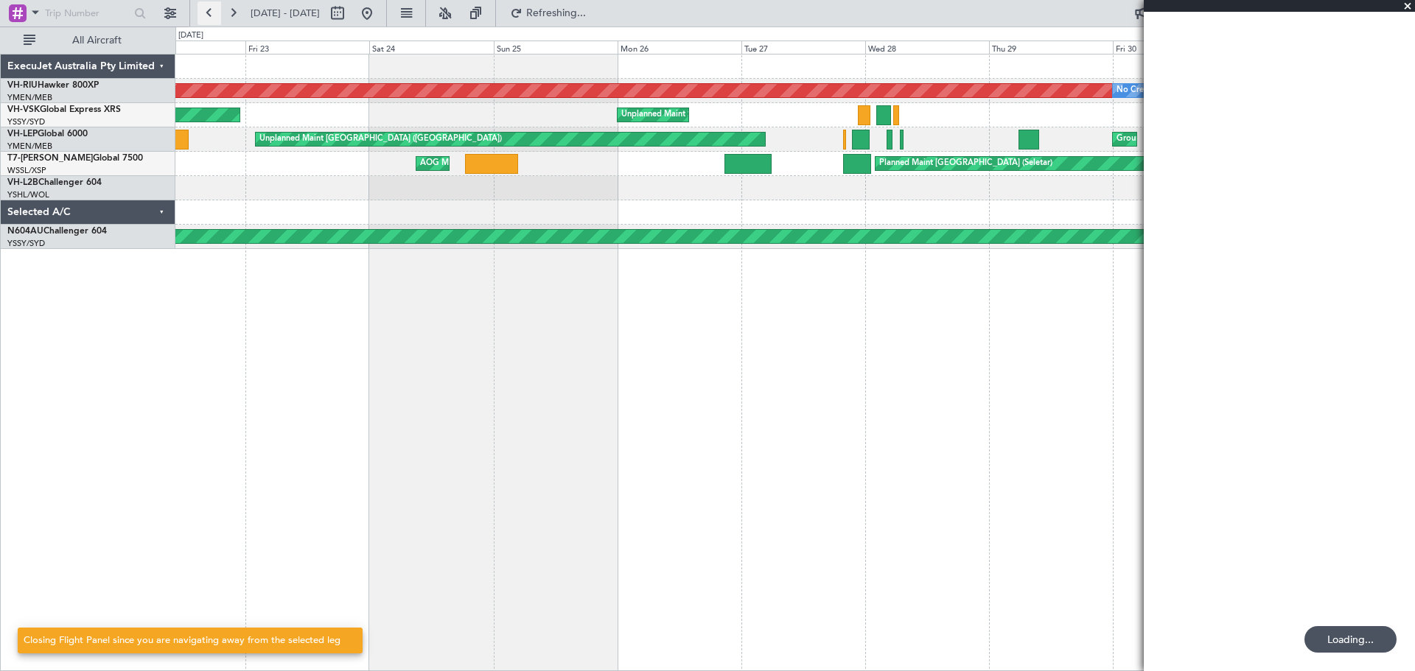
click at [209, 10] on button at bounding box center [209, 13] width 24 height 24
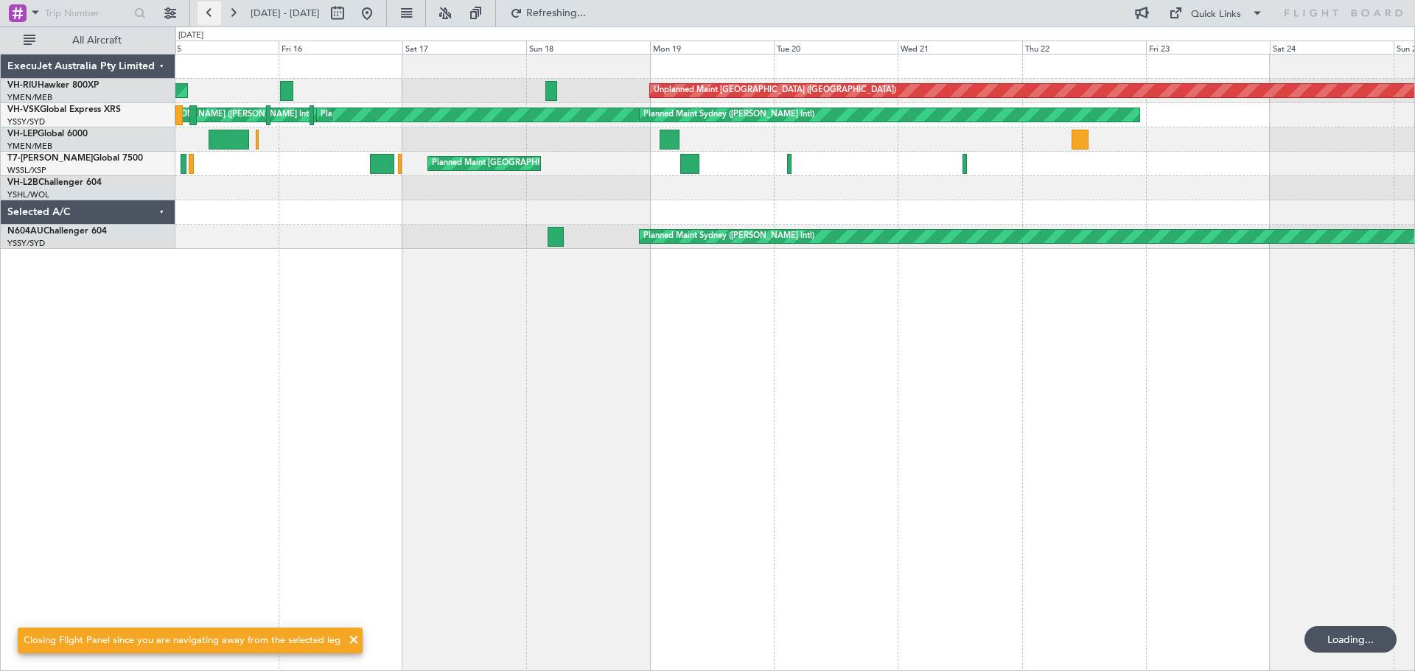
click at [209, 10] on button at bounding box center [209, 13] width 24 height 24
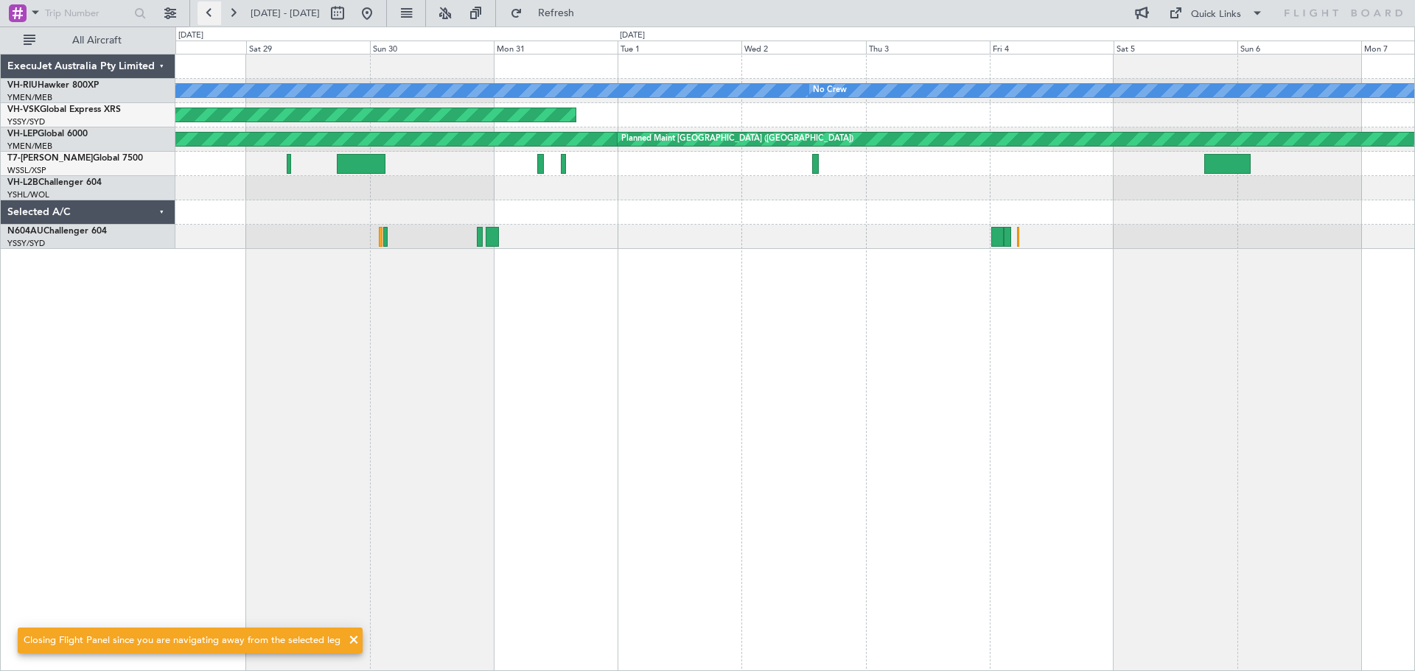
click at [209, 10] on button at bounding box center [209, 13] width 24 height 24
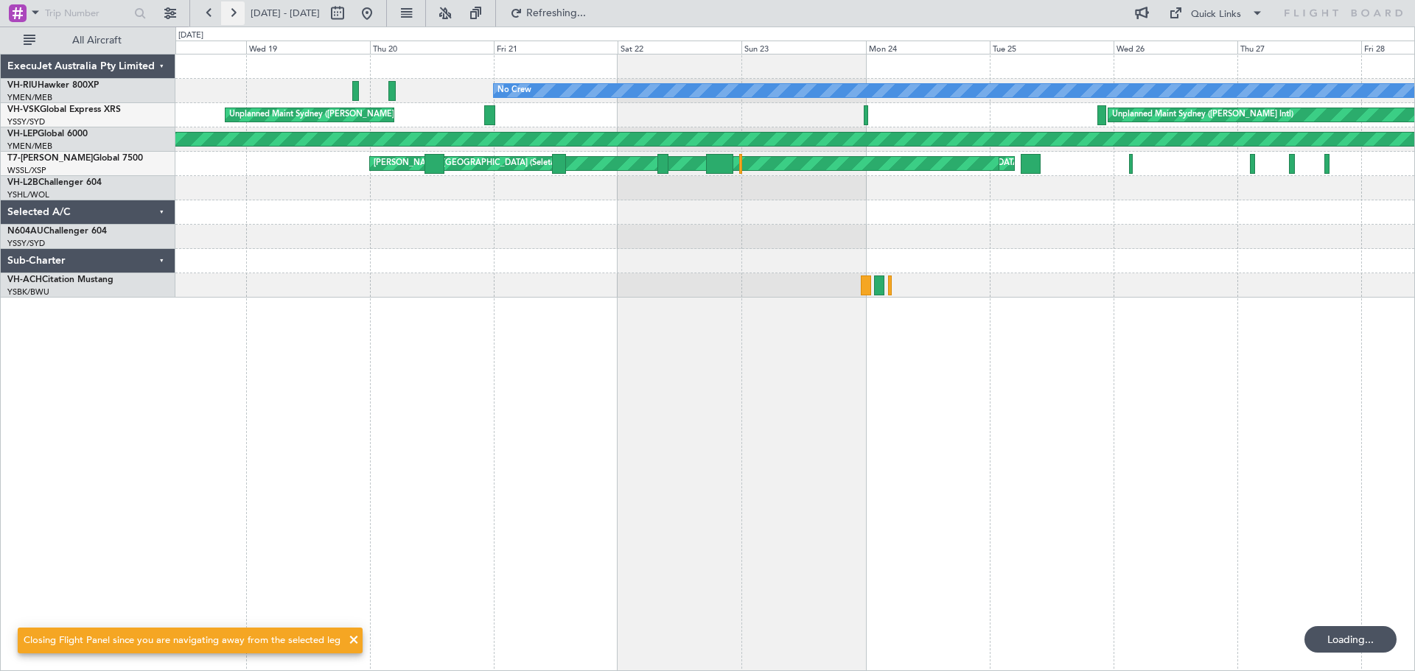
click at [232, 18] on button at bounding box center [233, 13] width 24 height 24
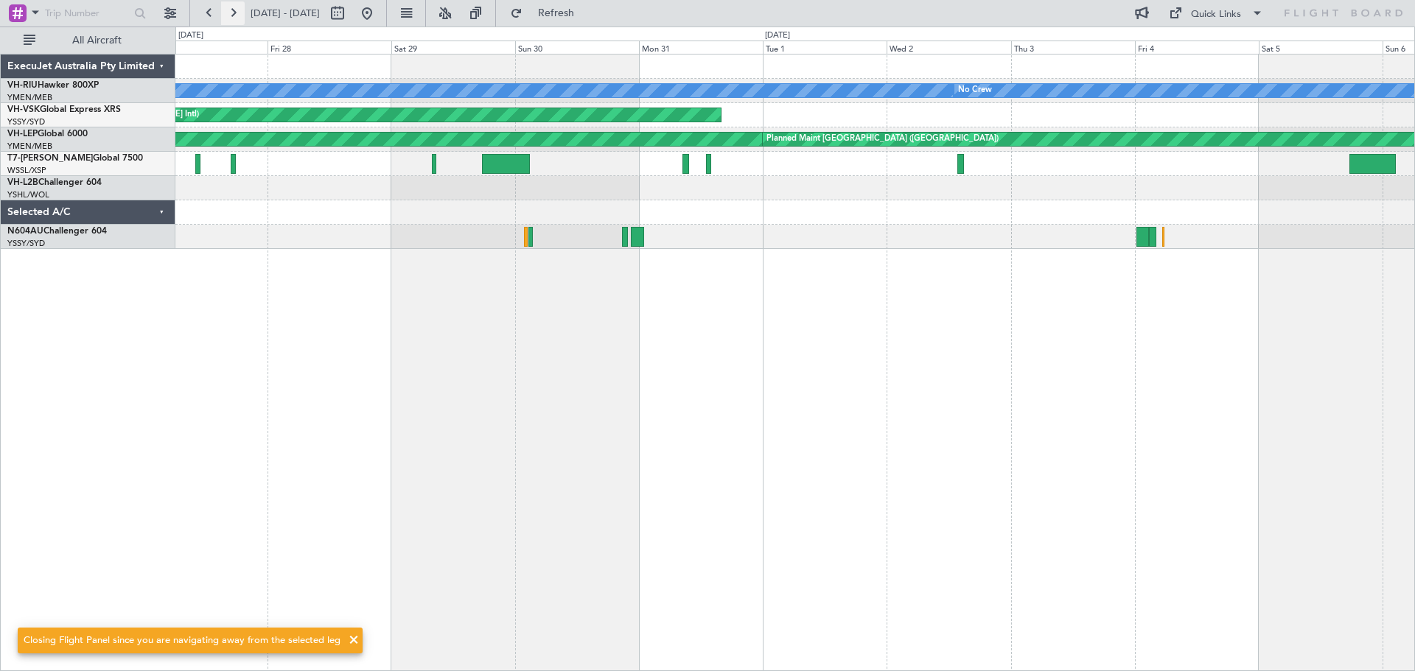
click at [232, 17] on button at bounding box center [233, 13] width 24 height 24
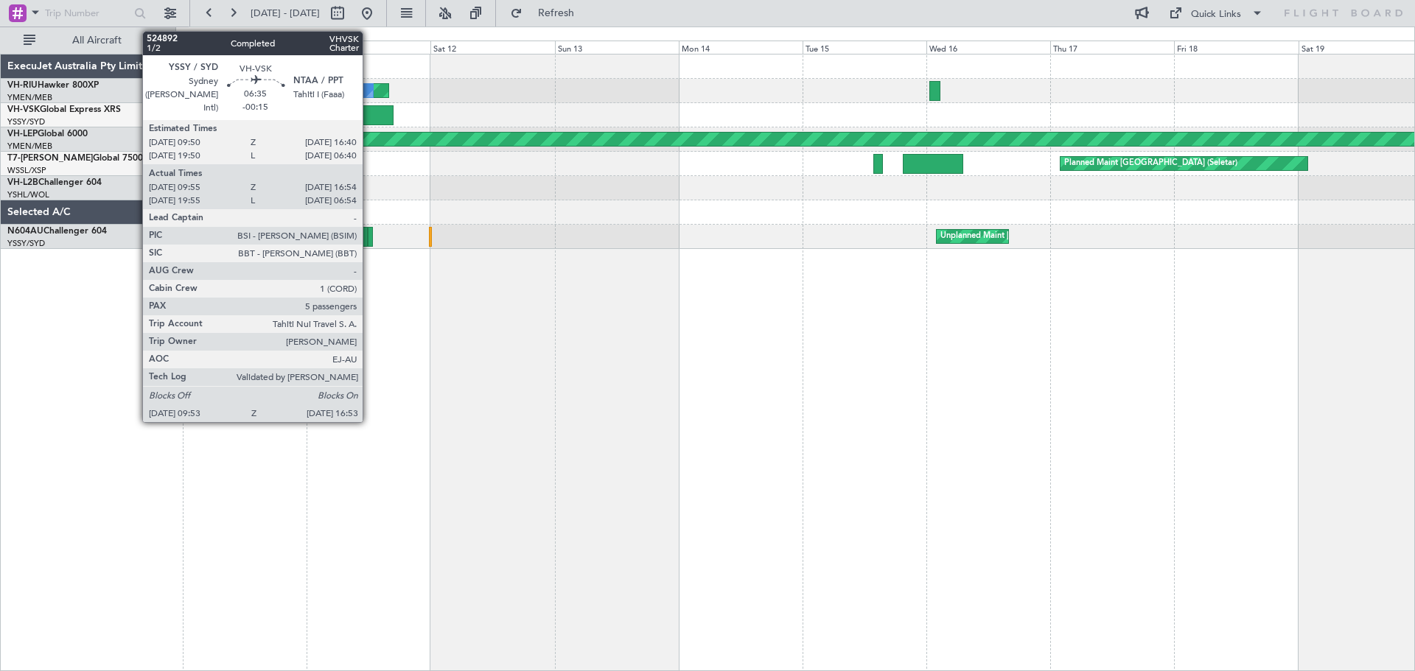
click at [369, 114] on div at bounding box center [375, 115] width 37 height 20
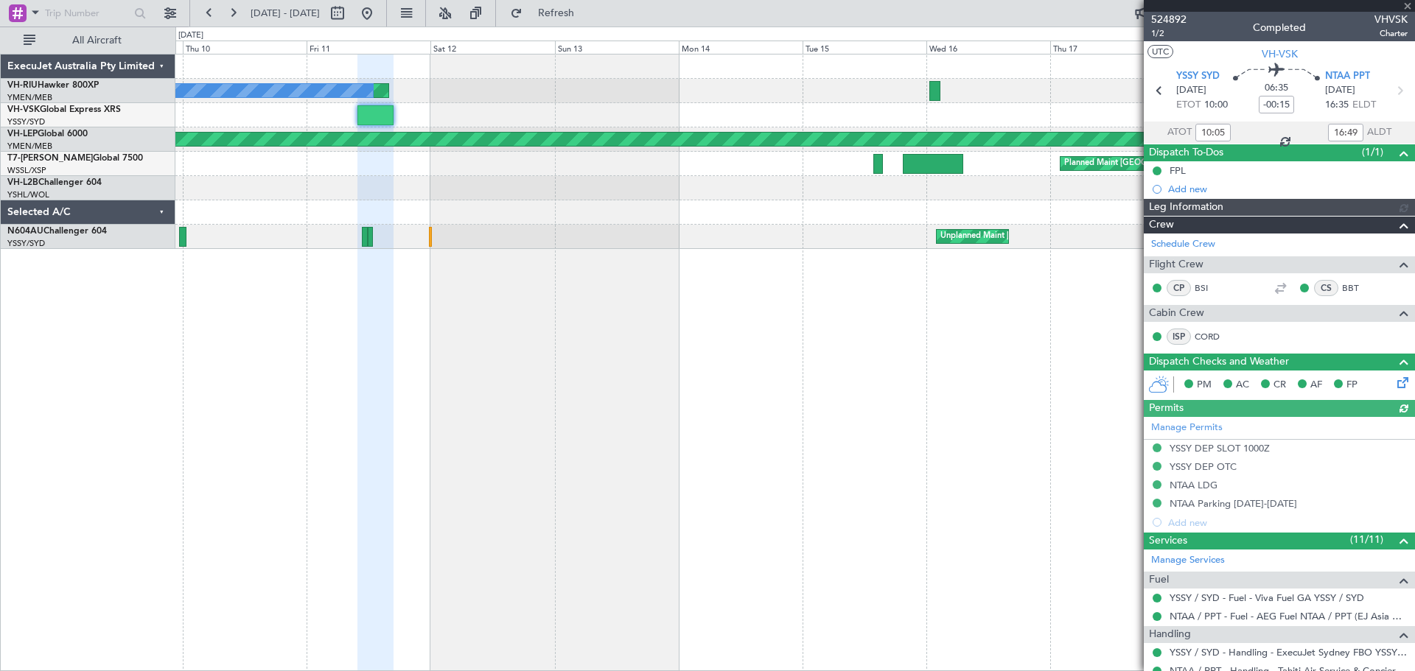
type input "[PERSON_NAME] (HHAFI)"
click at [223, 10] on button at bounding box center [233, 13] width 24 height 24
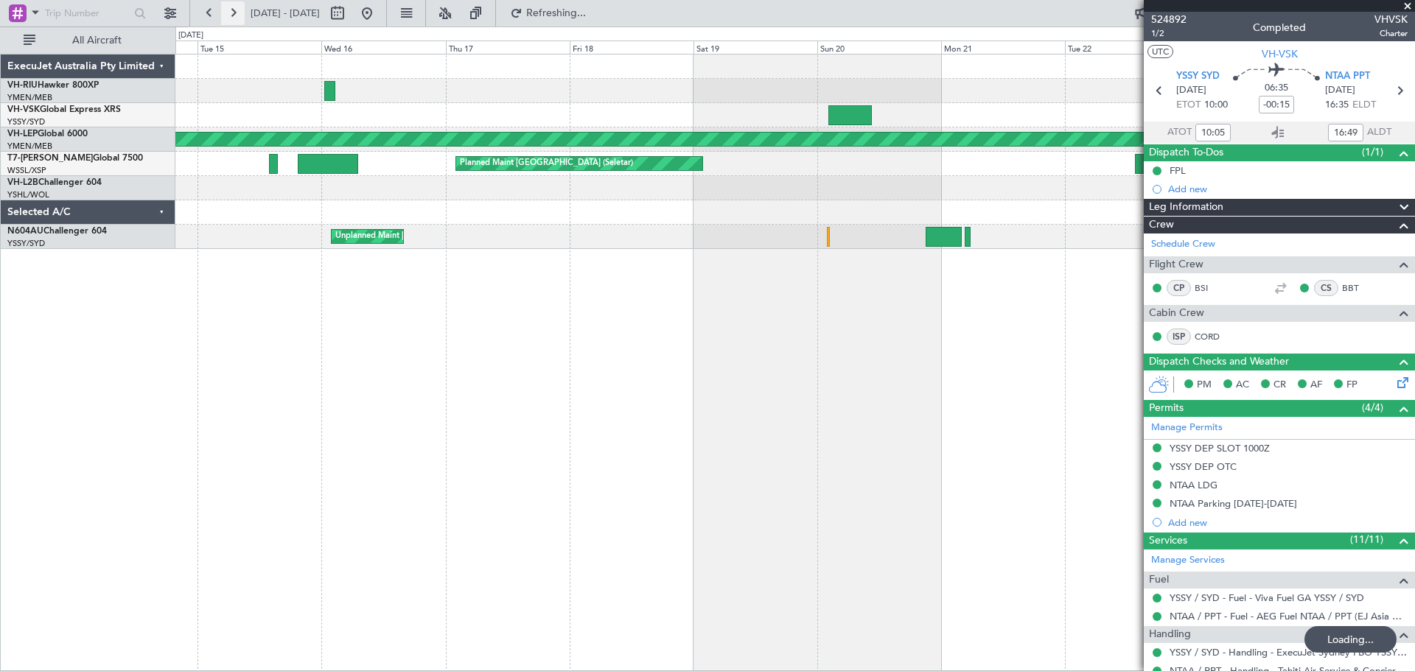
click at [230, 10] on button at bounding box center [233, 13] width 24 height 24
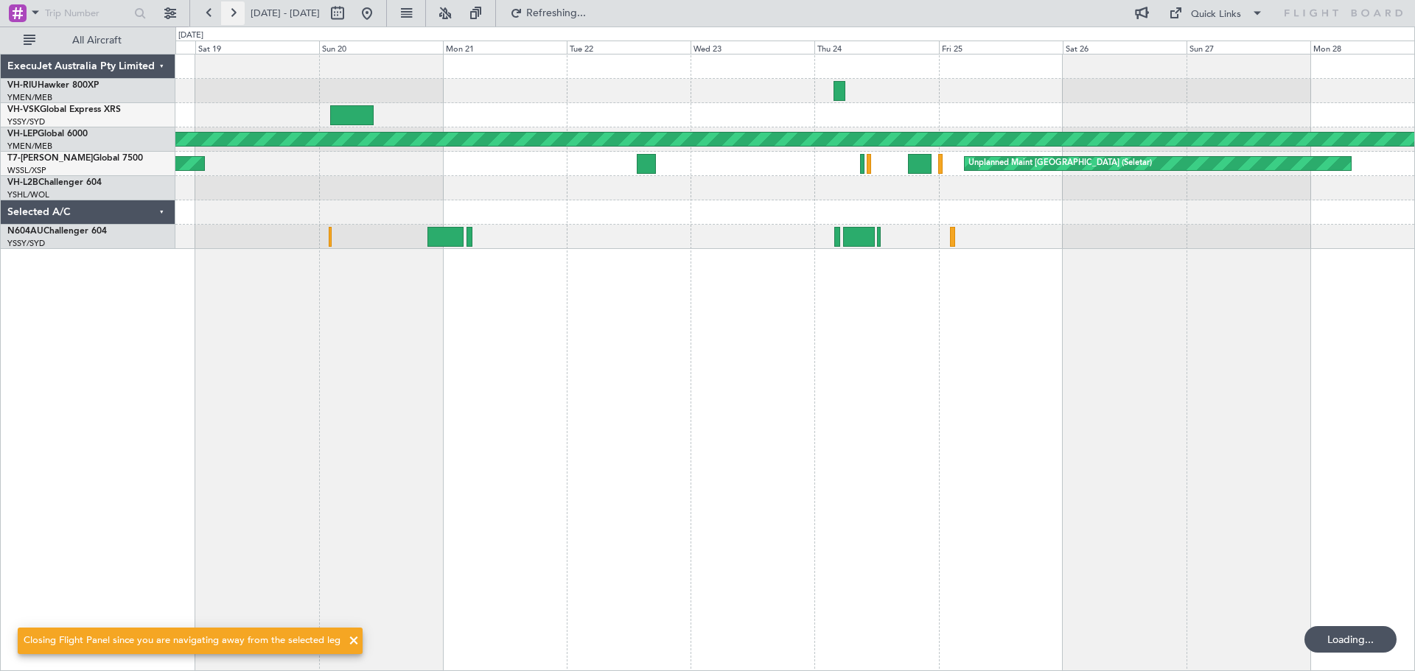
click at [230, 10] on button at bounding box center [233, 13] width 24 height 24
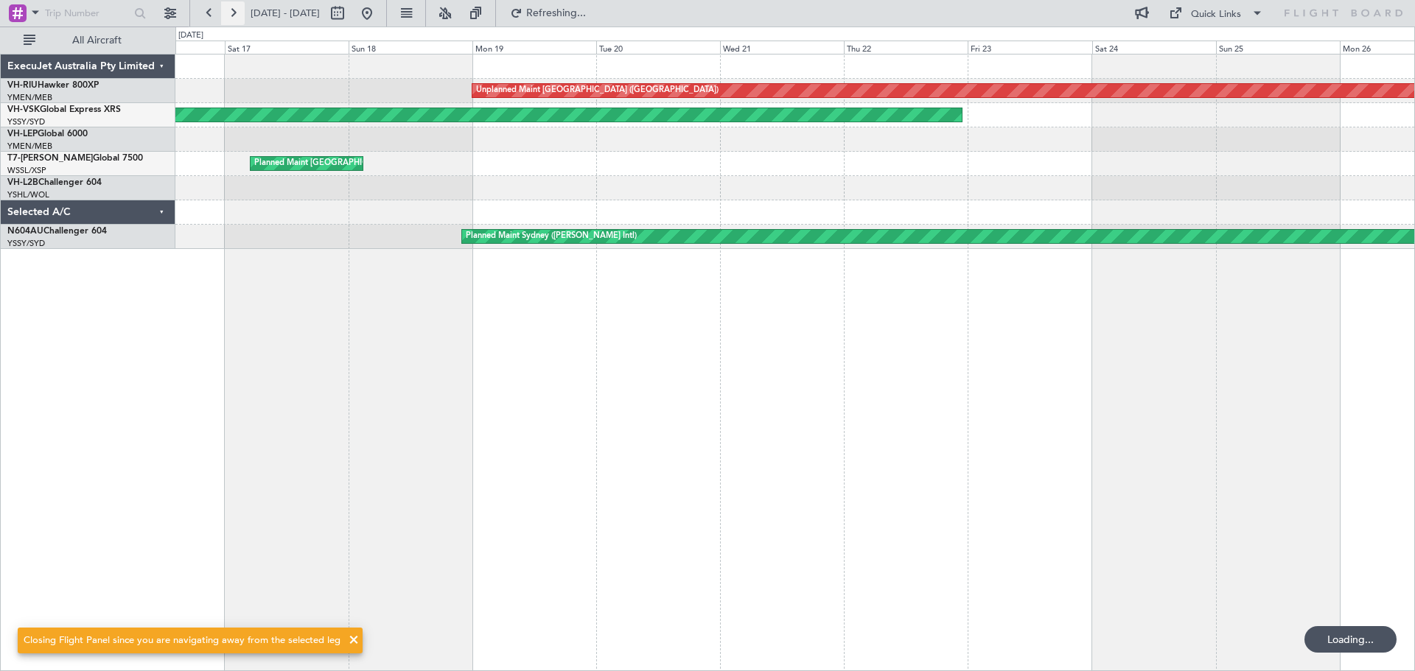
click at [230, 10] on button at bounding box center [233, 13] width 24 height 24
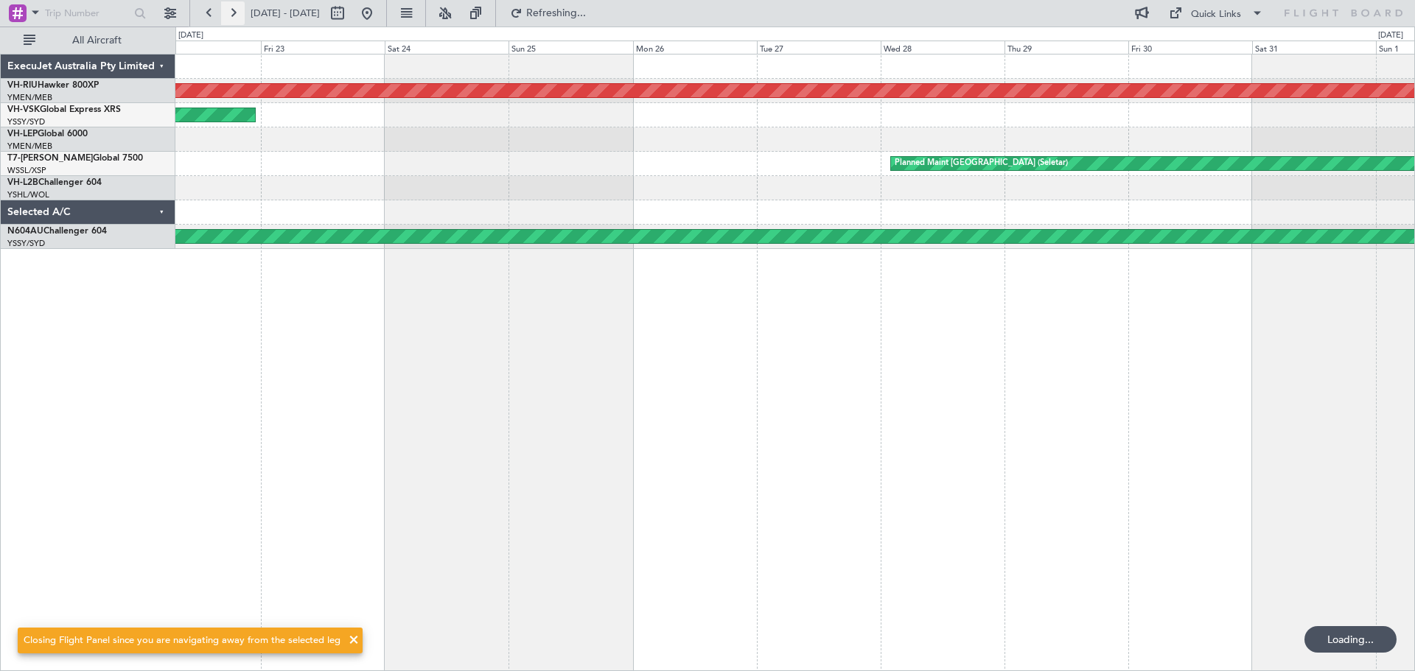
click at [230, 10] on button at bounding box center [233, 13] width 24 height 24
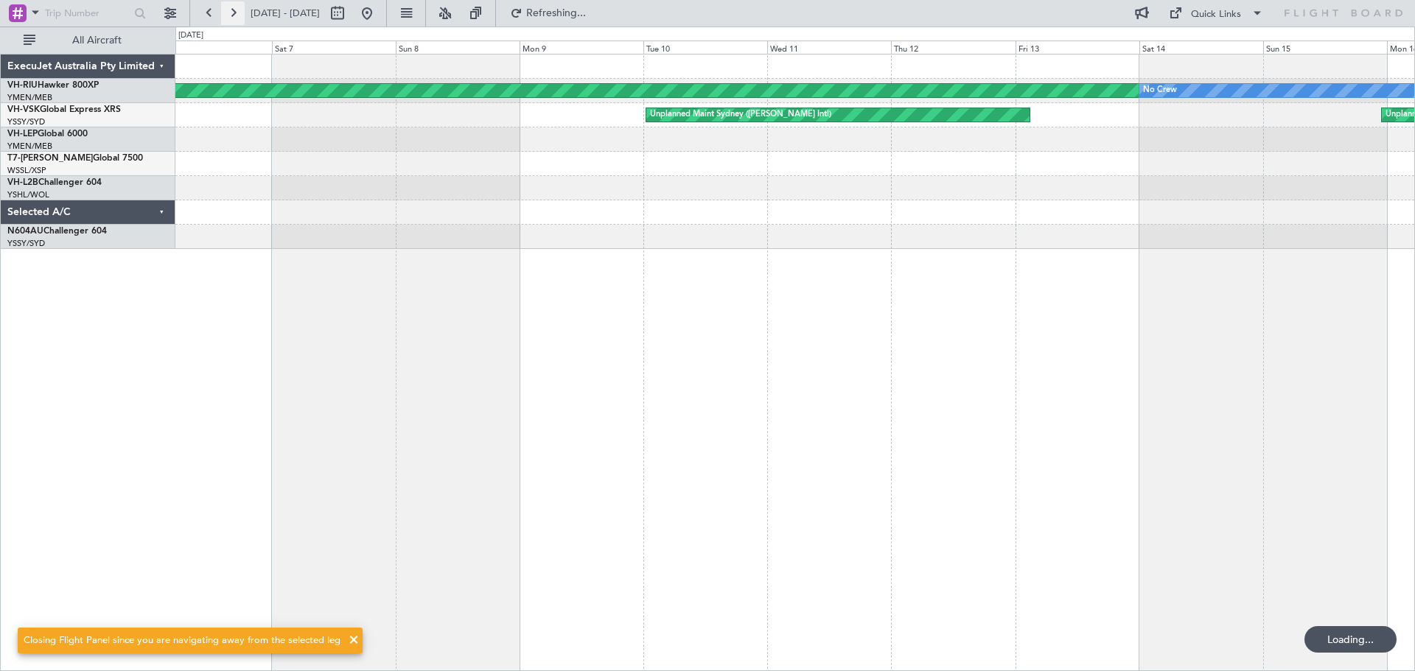
click at [230, 10] on button at bounding box center [233, 13] width 24 height 24
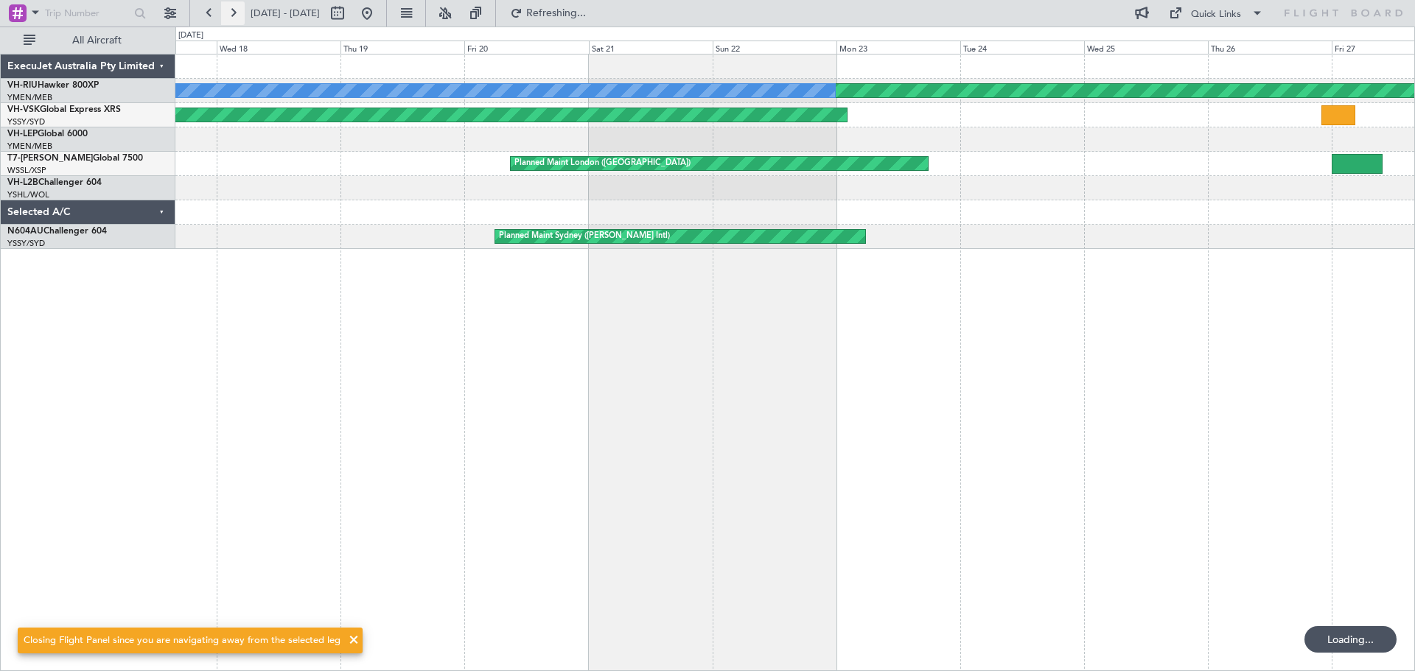
click at [230, 10] on button at bounding box center [233, 13] width 24 height 24
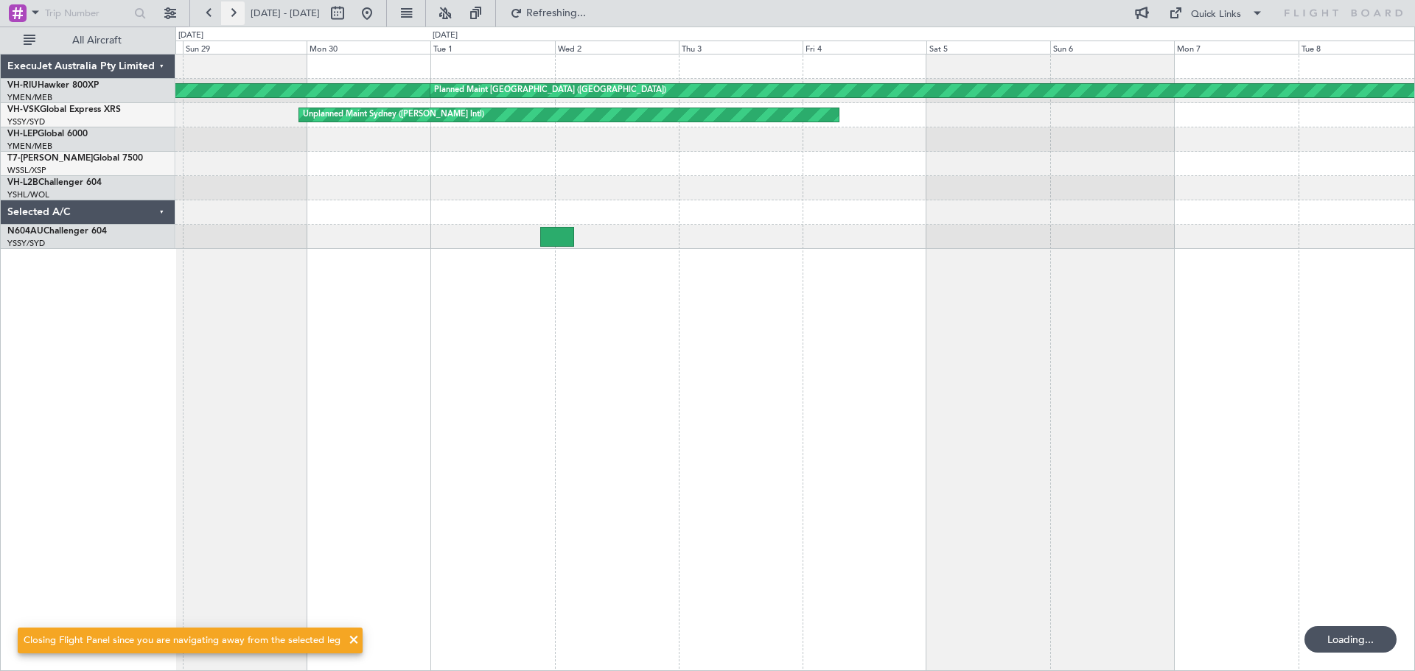
click at [230, 10] on button at bounding box center [233, 13] width 24 height 24
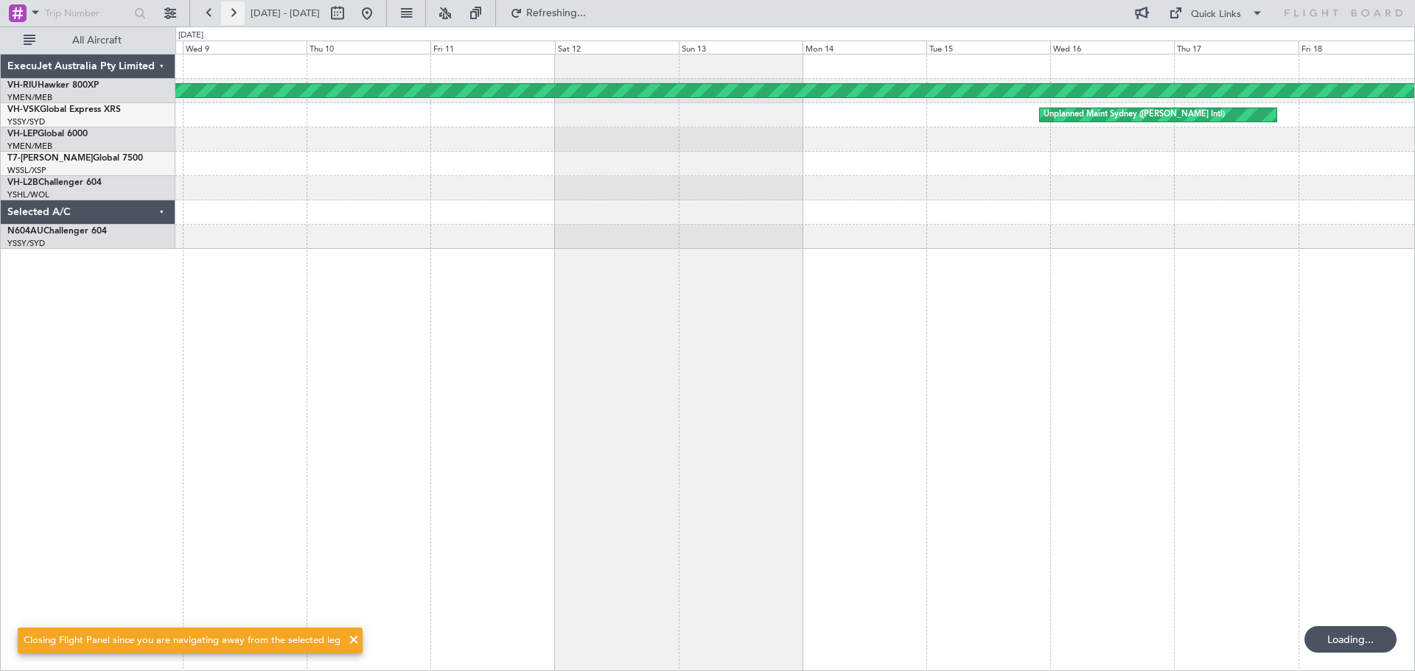
click at [230, 10] on button at bounding box center [233, 13] width 24 height 24
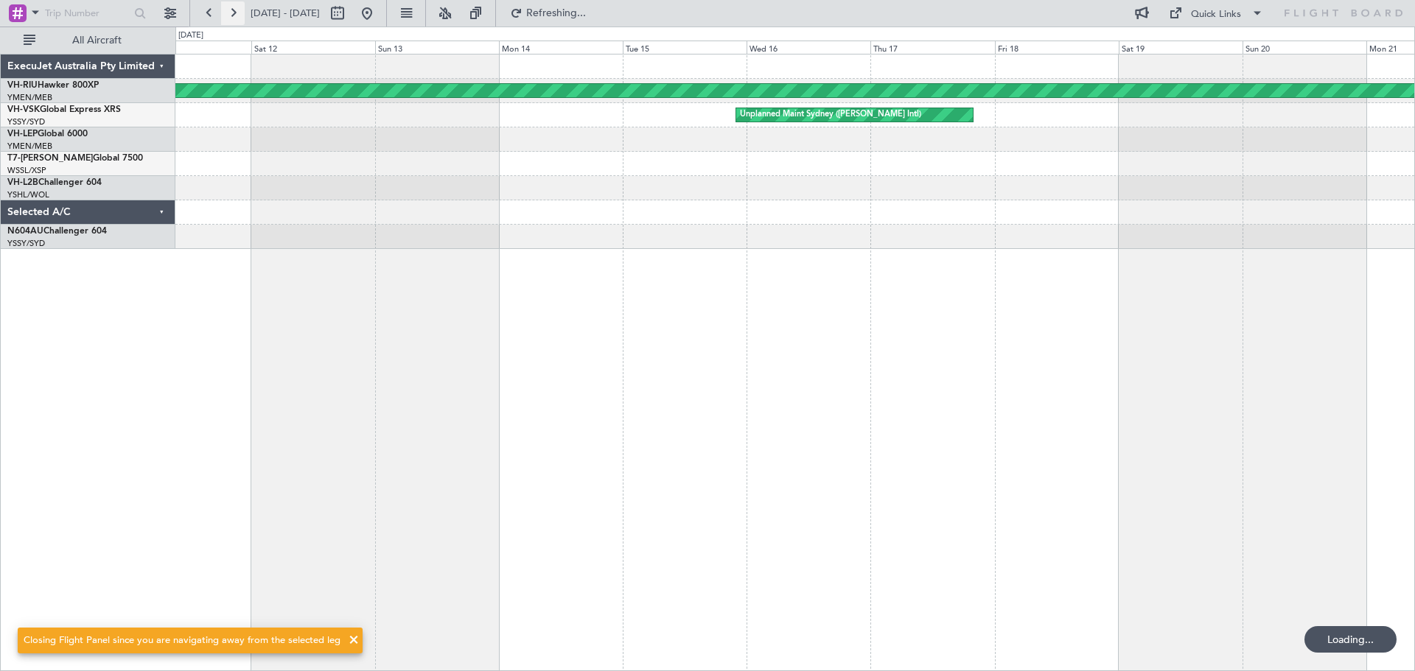
click at [230, 10] on button at bounding box center [233, 13] width 24 height 24
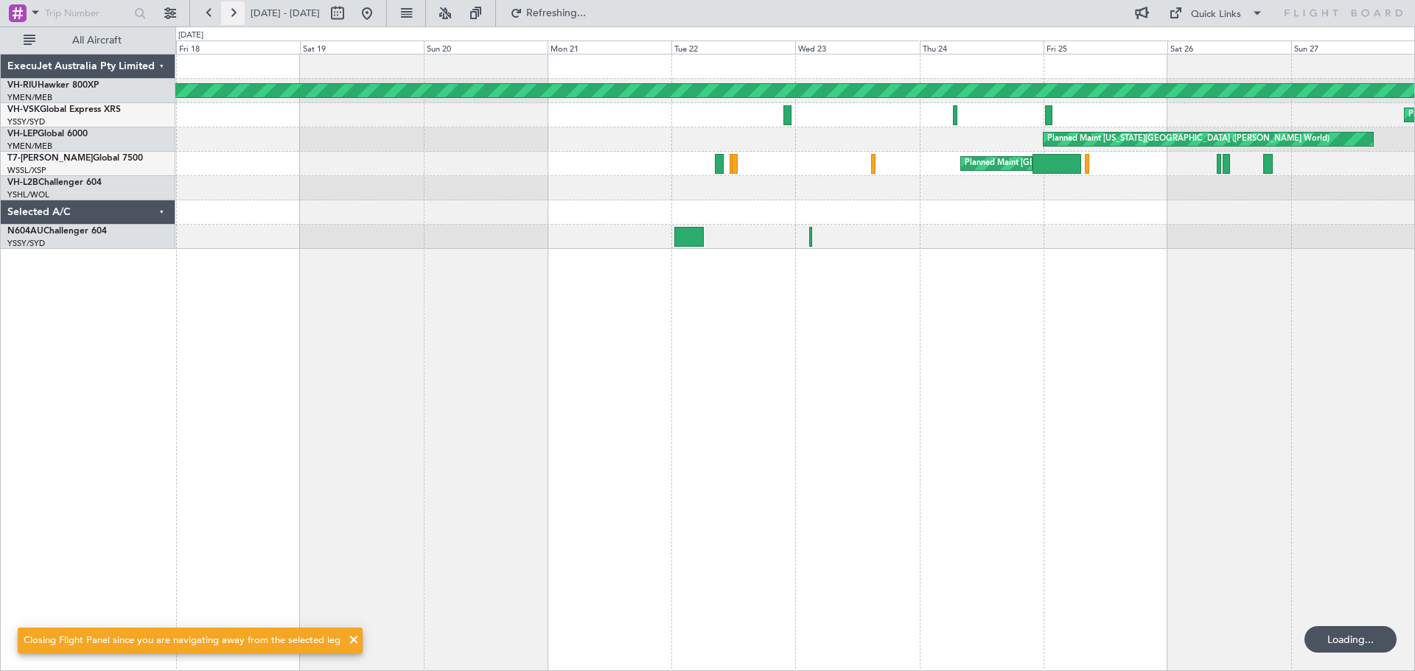
click at [230, 10] on button at bounding box center [233, 13] width 24 height 24
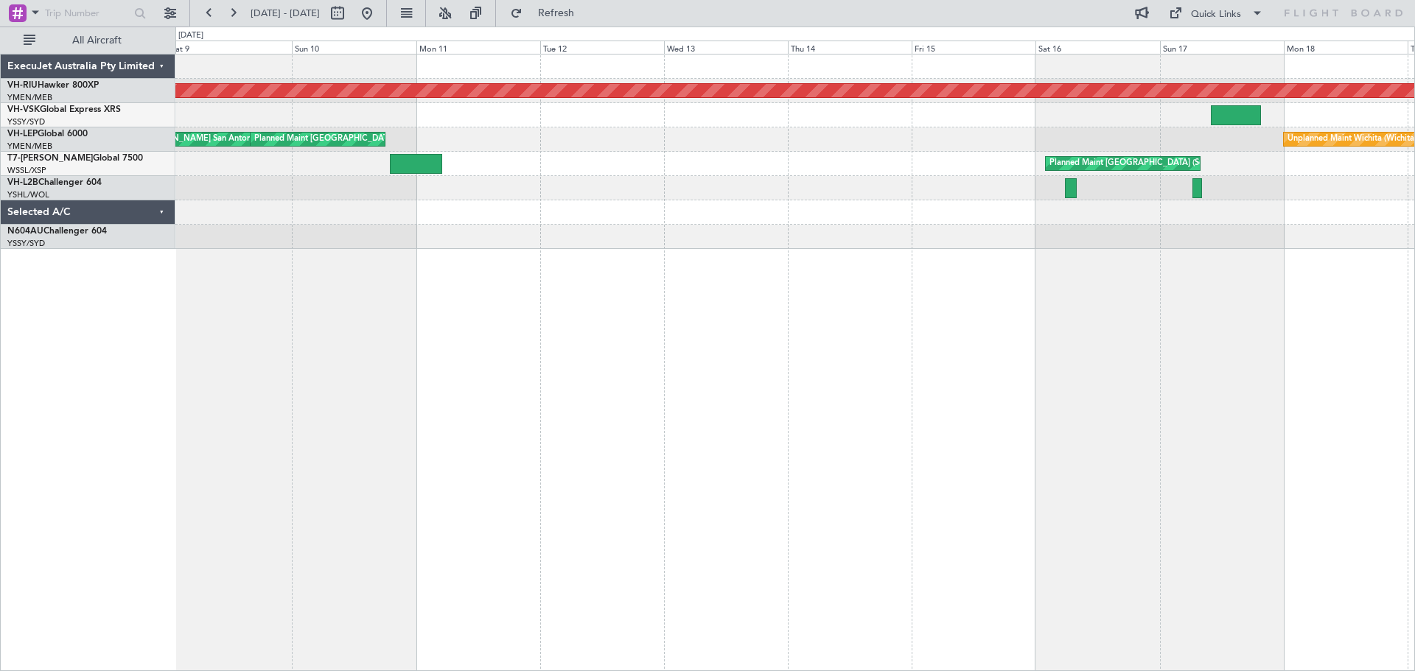
click at [333, 259] on div "Planned Maint [GEOGRAPHIC_DATA] ([GEOGRAPHIC_DATA]) Planned Maint [GEOGRAPHIC_D…" at bounding box center [795, 363] width 1240 height 618
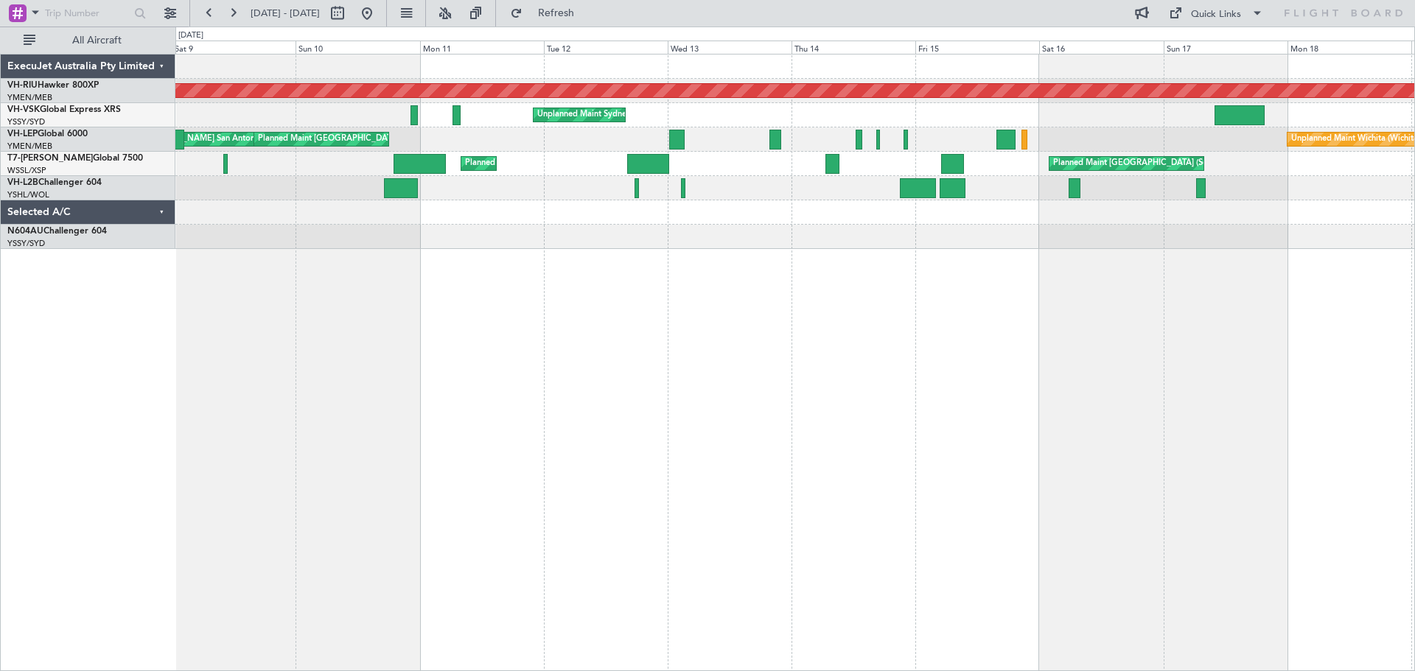
click at [679, 139] on div "[PERSON_NAME] San Antonio (San Antonio Intl) Unplanned Maint Wichita (Wichita M…" at bounding box center [794, 139] width 1239 height 24
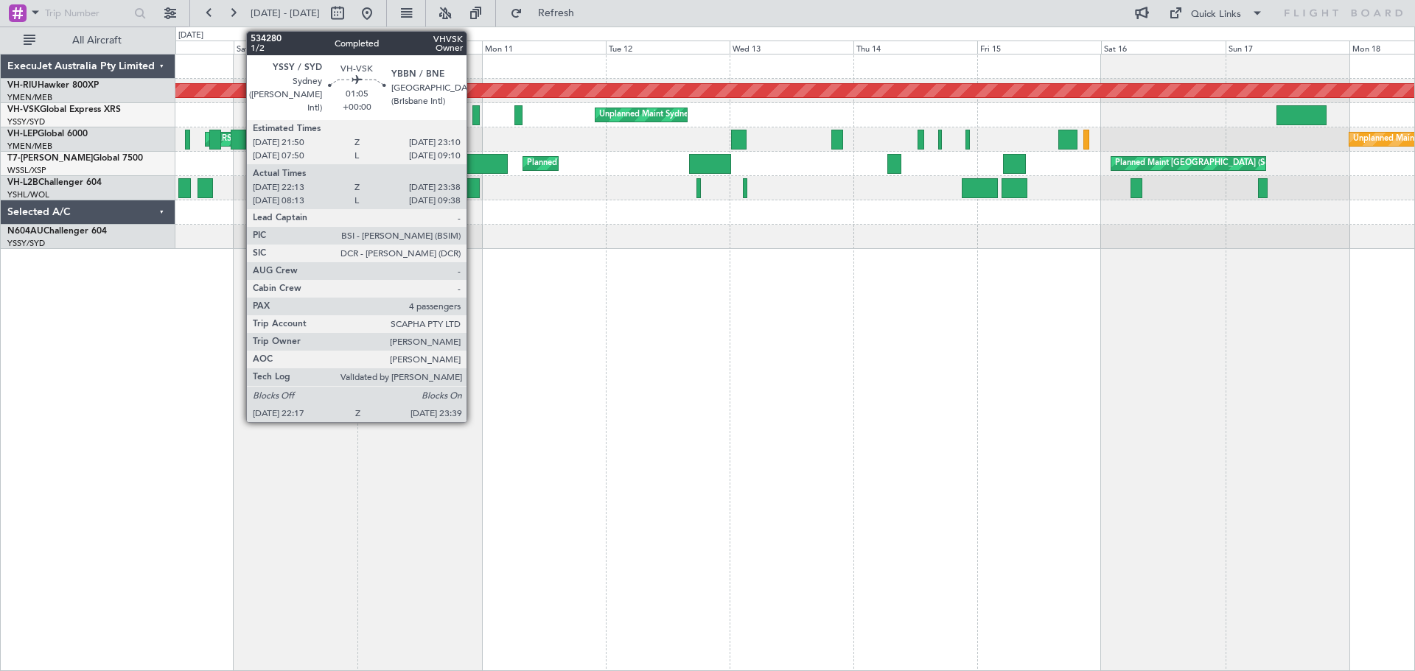
click at [473, 116] on div at bounding box center [475, 115] width 7 height 20
